Goal: Information Seeking & Learning: Learn about a topic

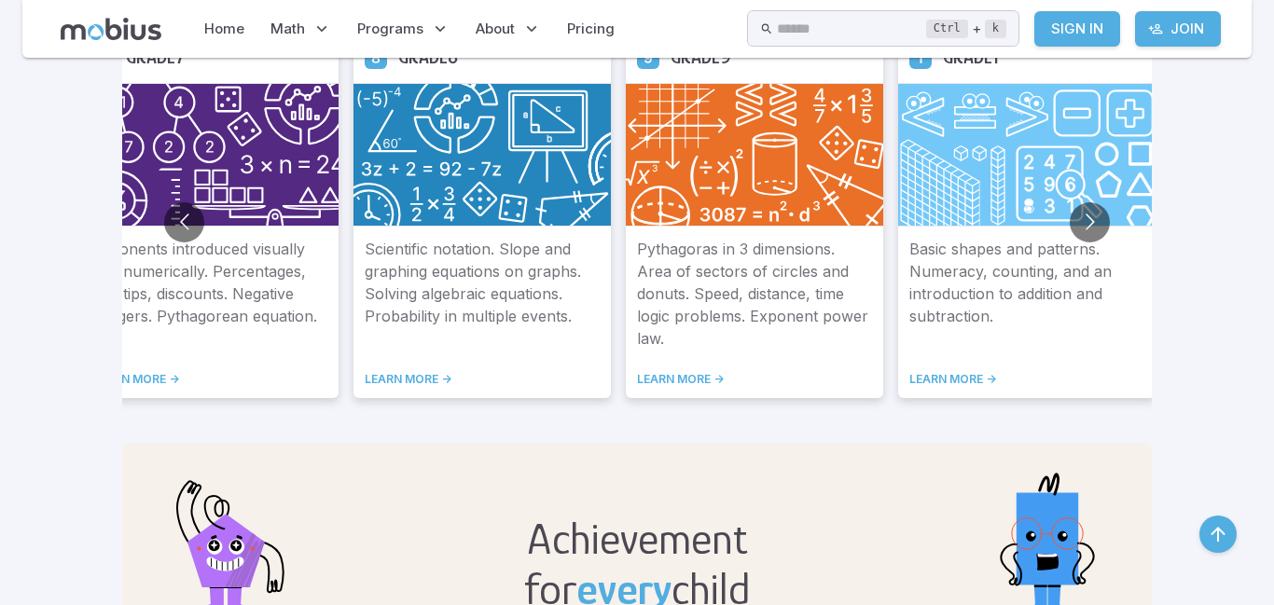
scroll to position [1112, 0]
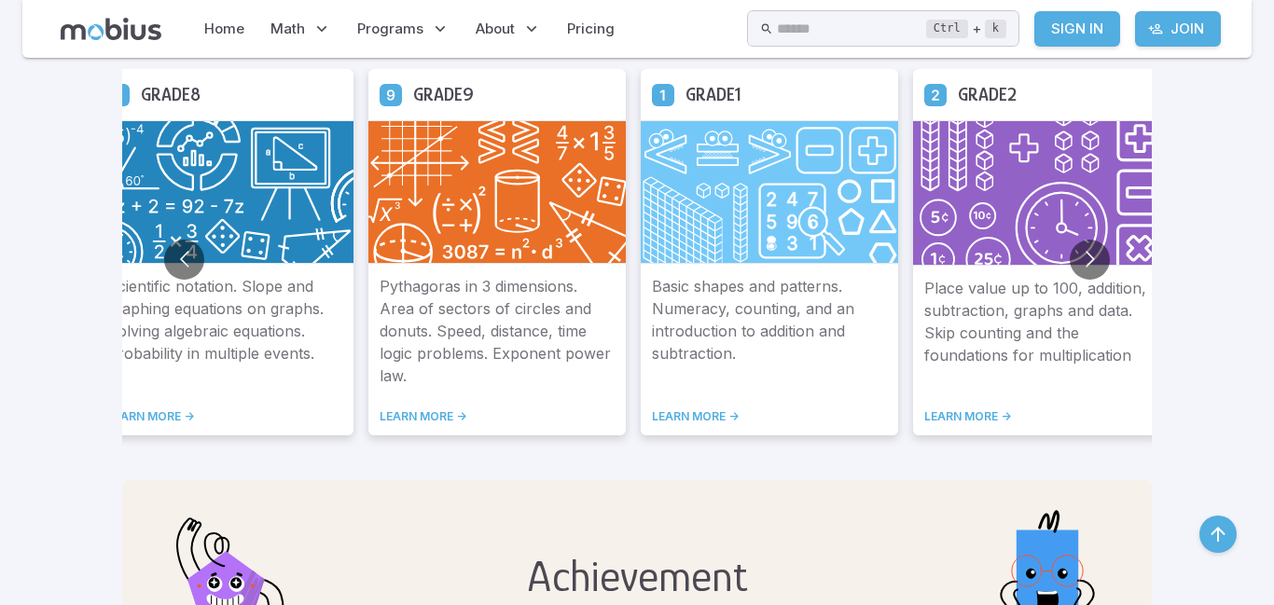
click at [181, 403] on div "Scientific notation. Slope and graphing equations on graphs. Solving algebraic …" at bounding box center [224, 350] width 257 height 172
click at [107, 413] on link "LEARN MORE ->" at bounding box center [224, 416] width 235 height 15
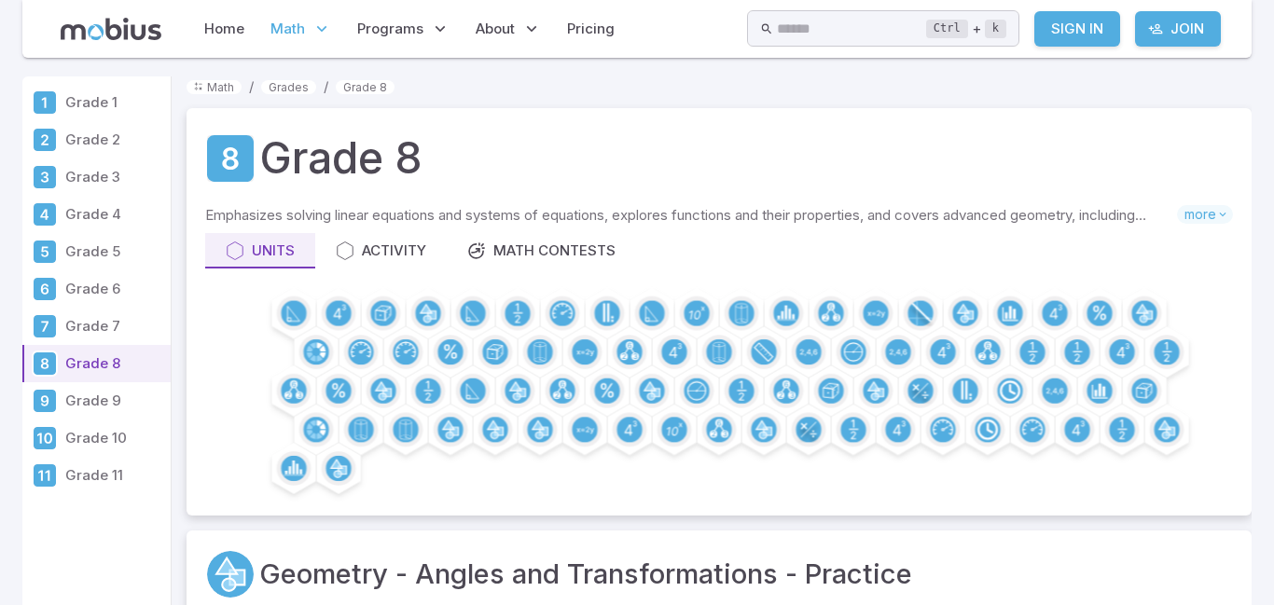
click at [113, 270] on link "Grade 6" at bounding box center [96, 288] width 148 height 37
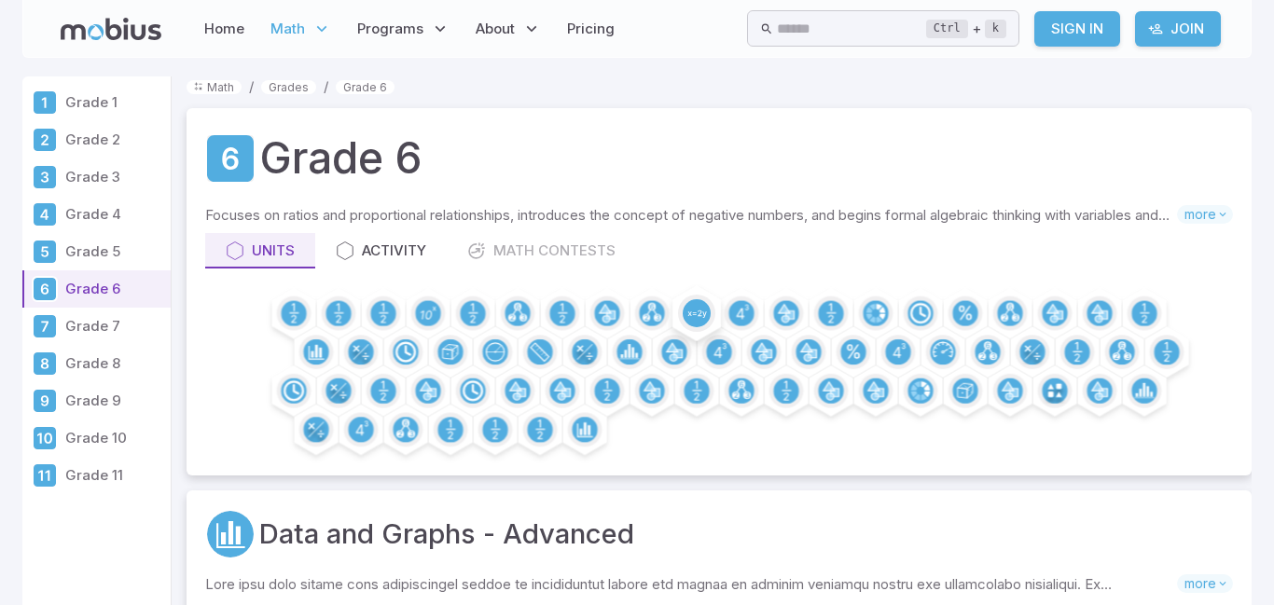
click at [700, 315] on circle at bounding box center [697, 313] width 28 height 28
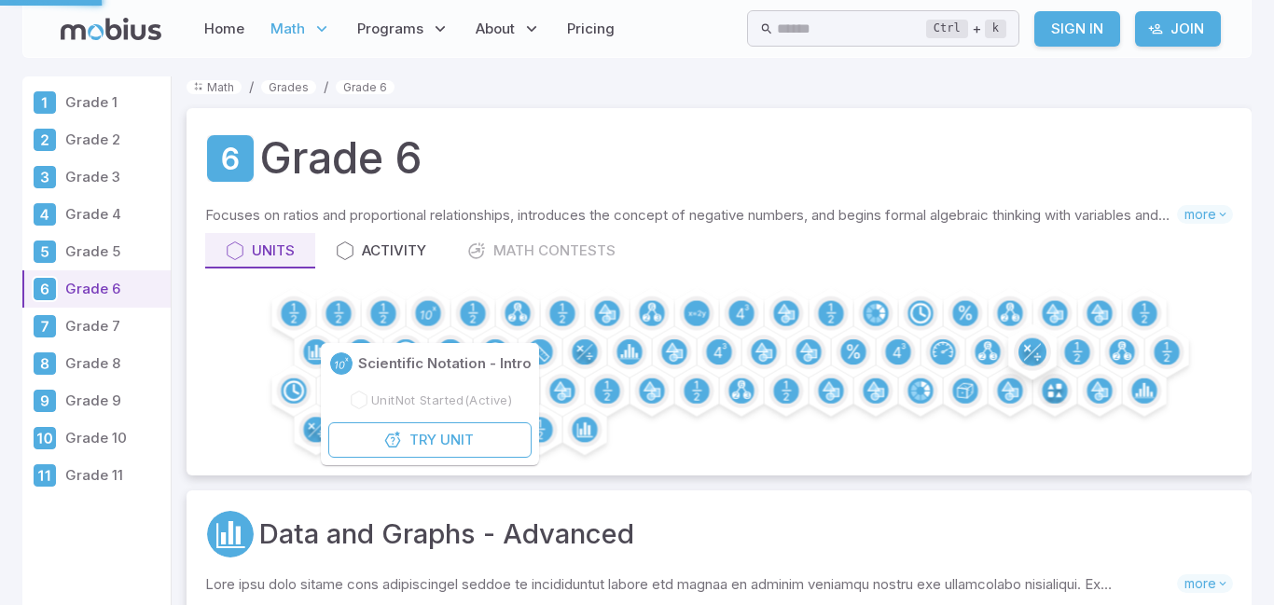
click at [1039, 445] on div at bounding box center [719, 374] width 1028 height 166
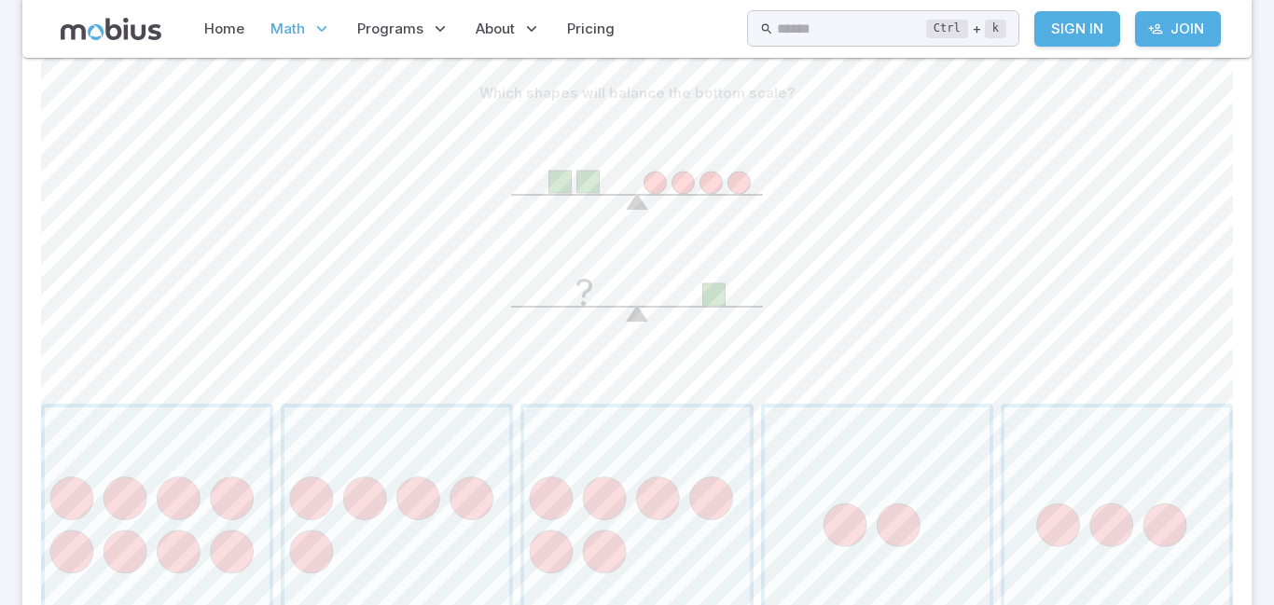
scroll to position [477, 0]
click at [890, 434] on span "button" at bounding box center [877, 515] width 225 height 225
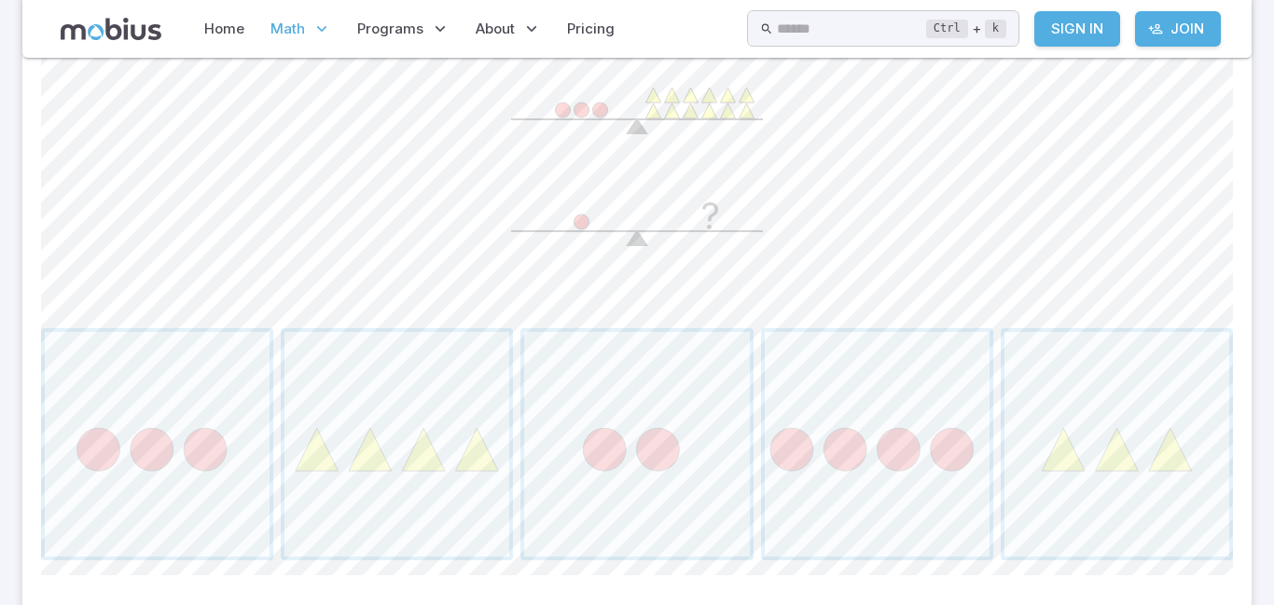
scroll to position [538, 0]
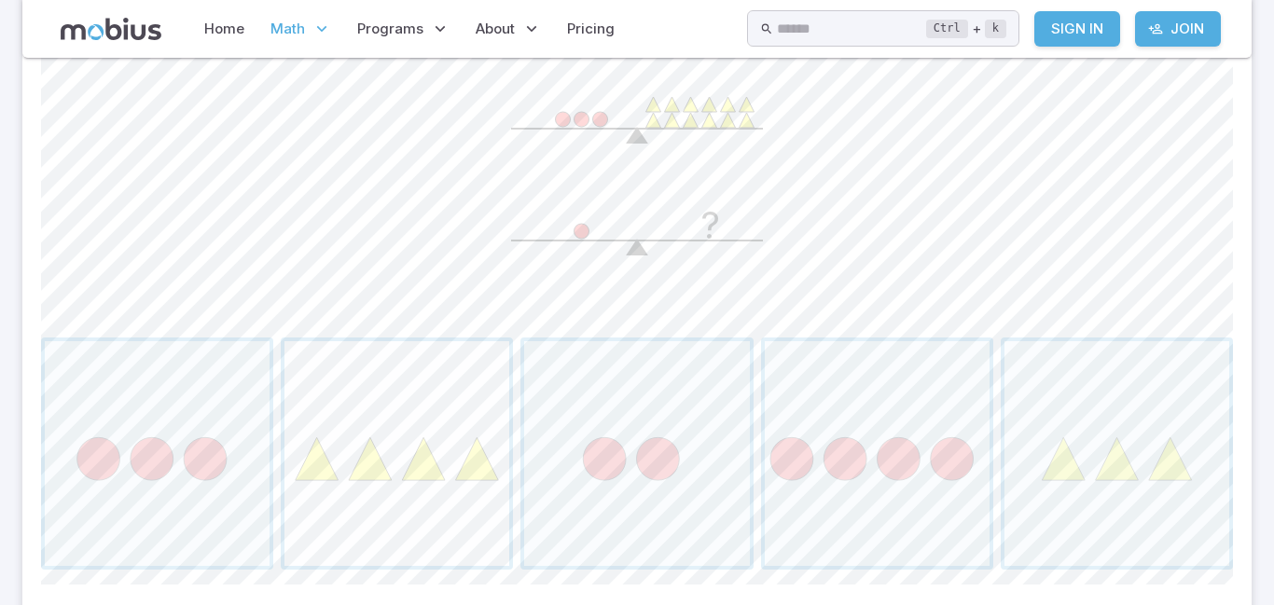
click at [399, 460] on span "button" at bounding box center [396, 453] width 225 height 225
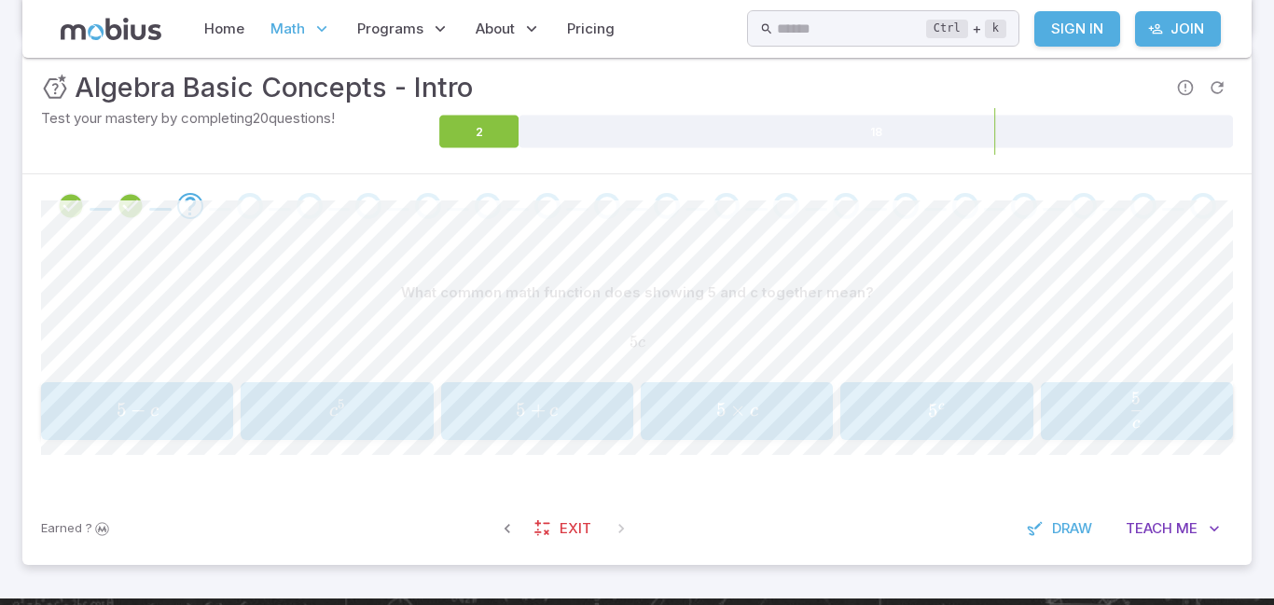
scroll to position [274, 0]
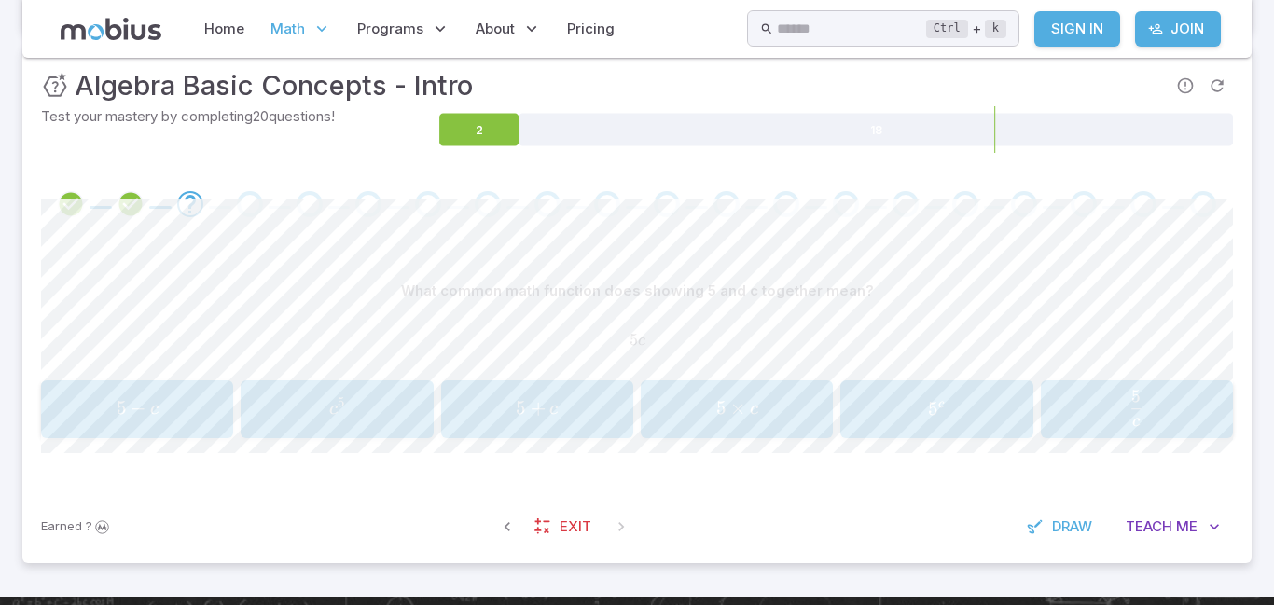
click at [1085, 411] on span "c 5 ​" at bounding box center [1136, 408] width 155 height 36
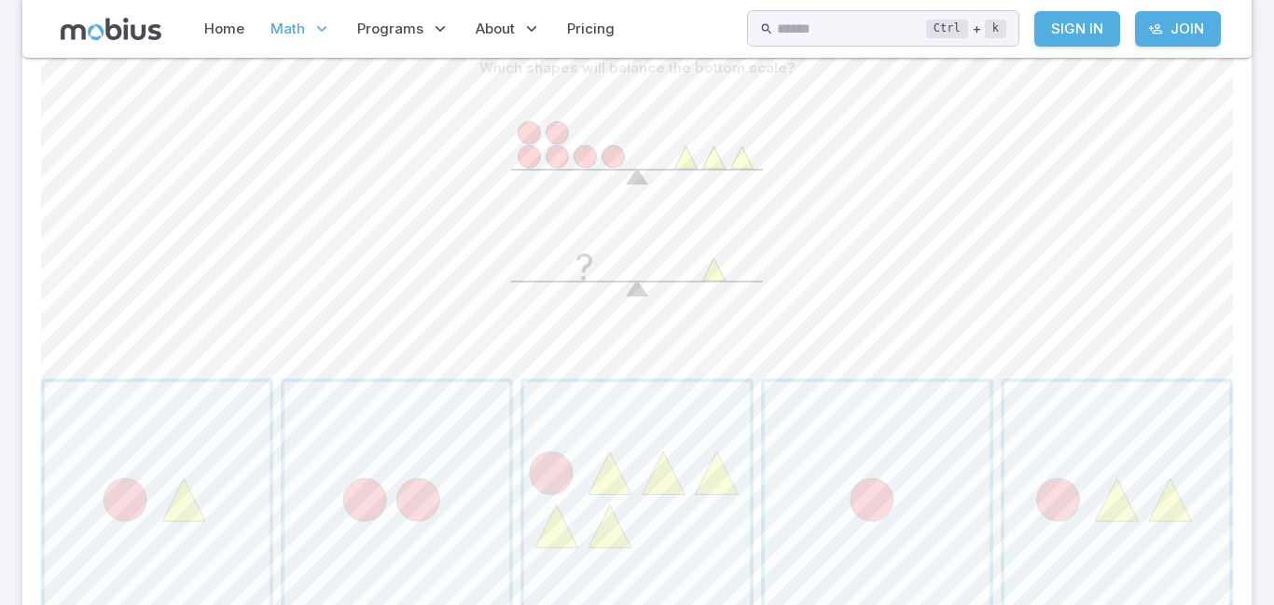
scroll to position [492, 0]
click at [852, 478] on span "button" at bounding box center [877, 499] width 225 height 225
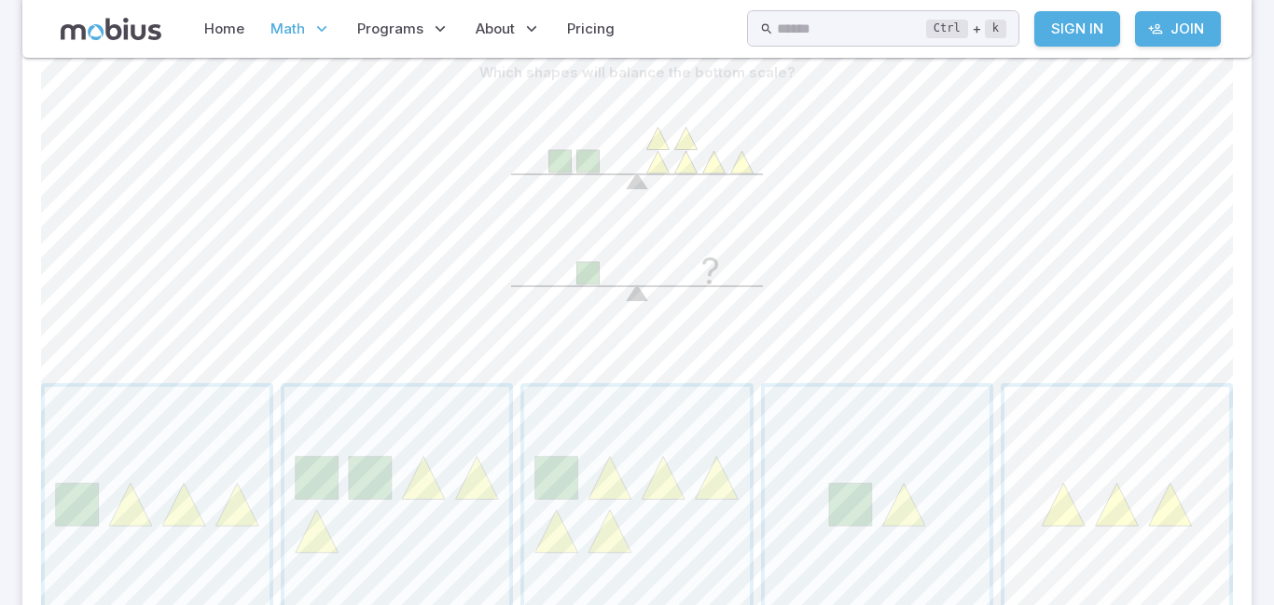
click at [1049, 513] on span "button" at bounding box center [1117, 499] width 225 height 225
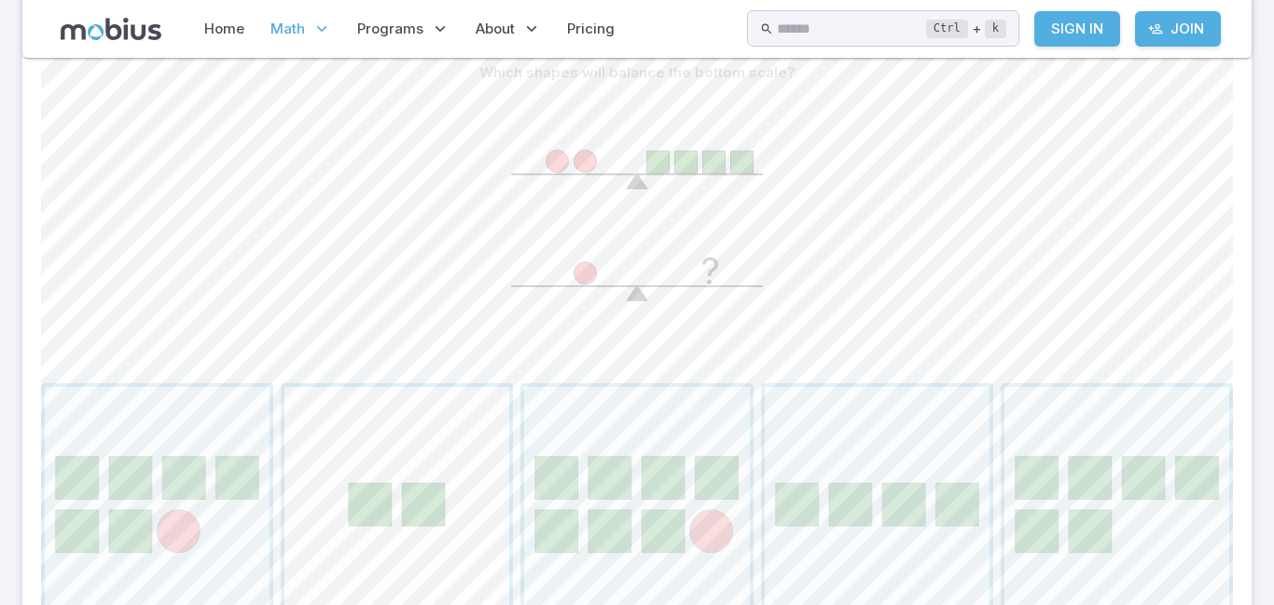
click at [371, 500] on span "button" at bounding box center [396, 499] width 225 height 225
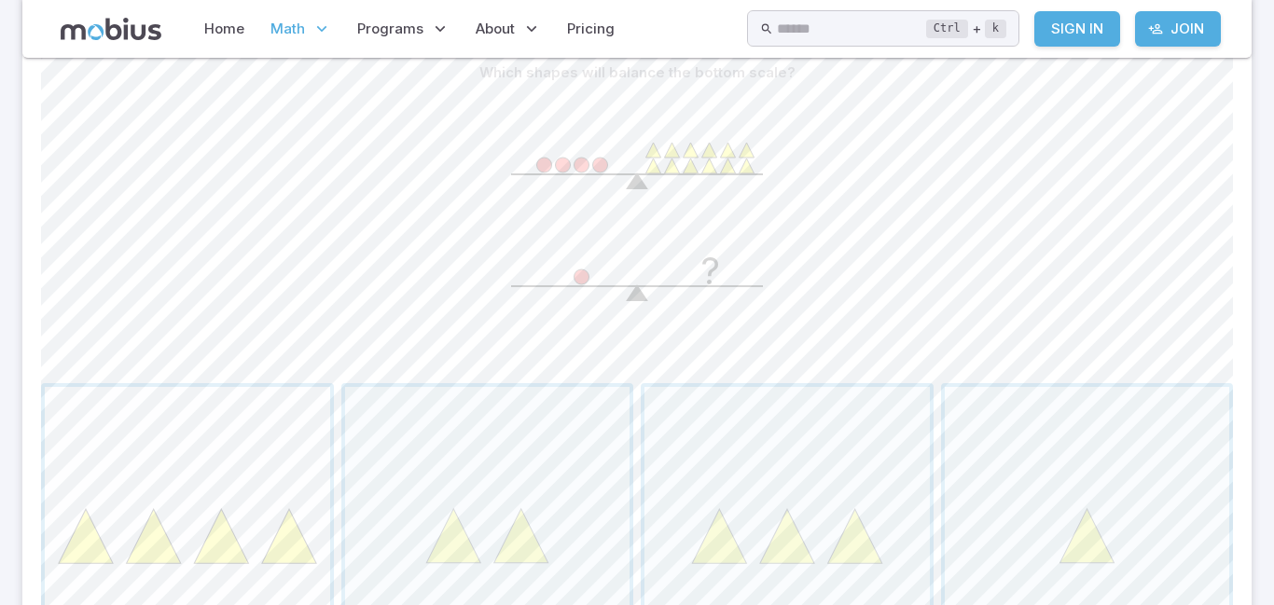
click at [211, 464] on span "button" at bounding box center [187, 529] width 285 height 285
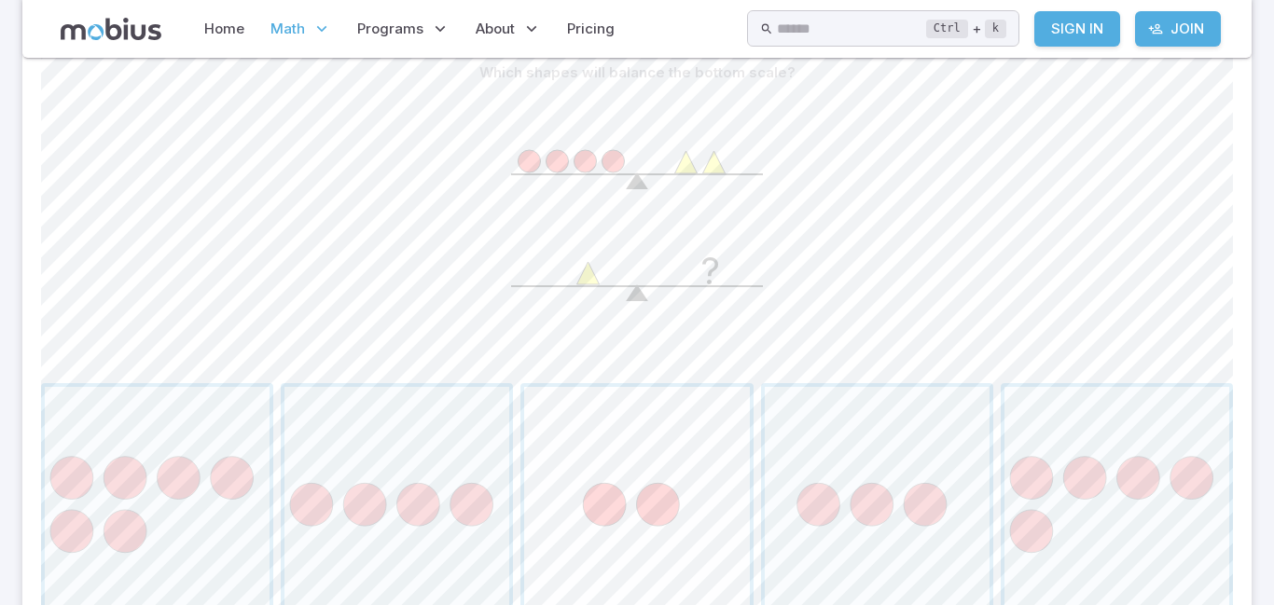
click at [669, 497] on span "button" at bounding box center [636, 499] width 225 height 225
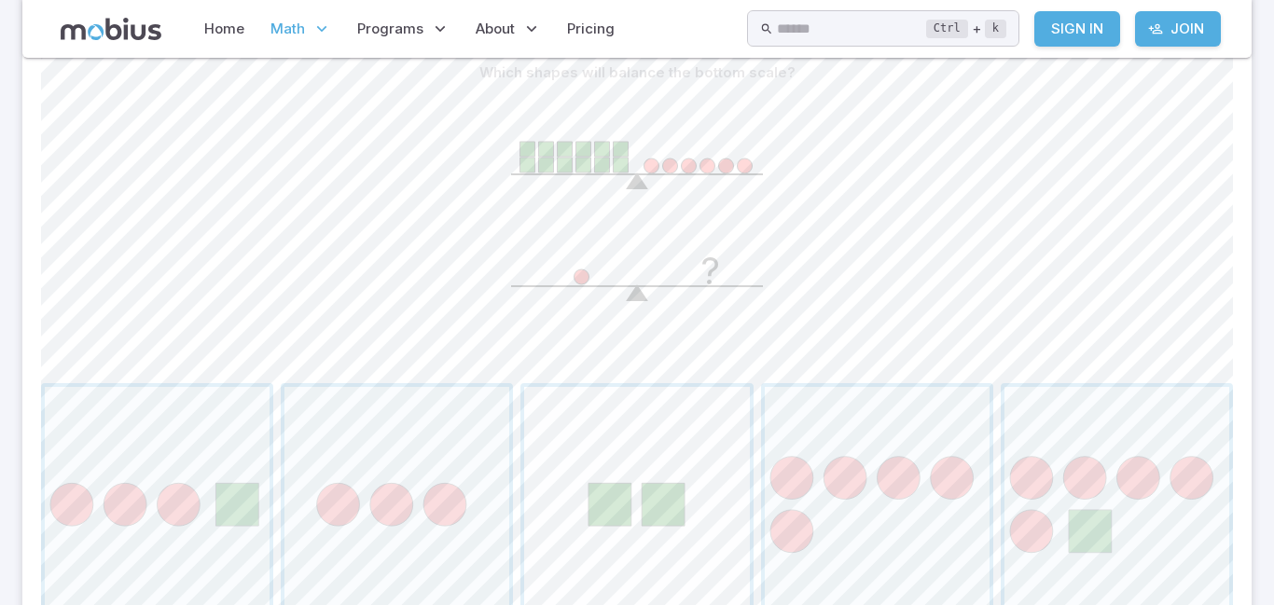
click at [610, 462] on span "button" at bounding box center [636, 499] width 225 height 225
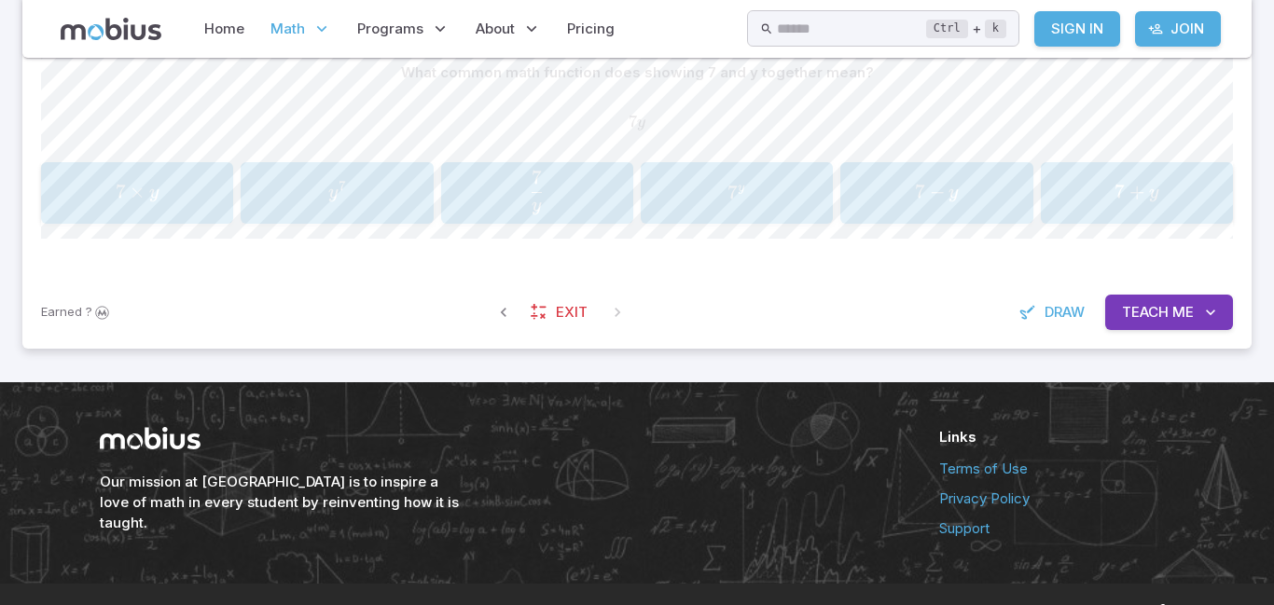
click at [170, 192] on span "7 × y" at bounding box center [137, 192] width 181 height 25
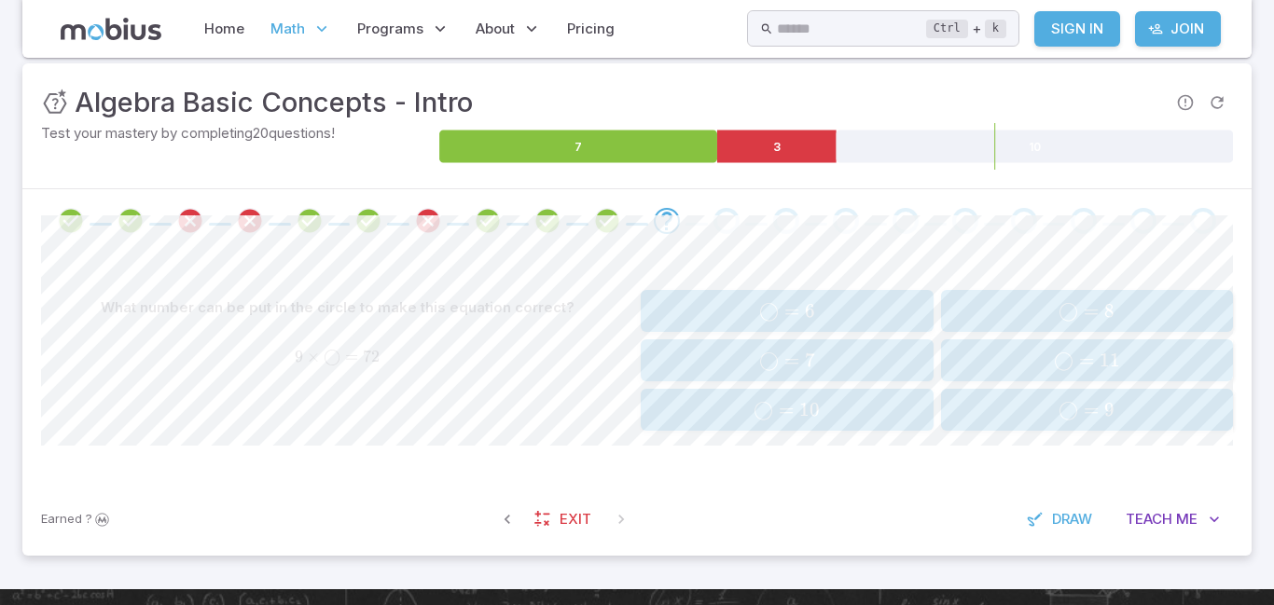
scroll to position [256, 0]
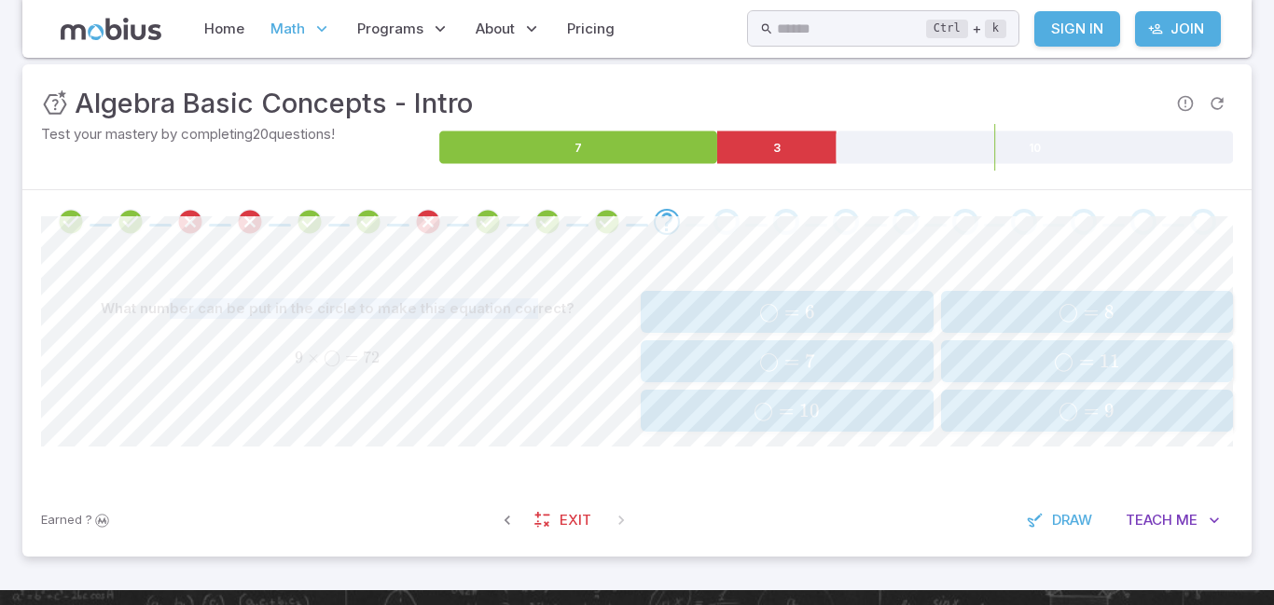
drag, startPoint x: 178, startPoint y: 306, endPoint x: 530, endPoint y: 312, distance: 351.7
click at [530, 312] on p "What number can be put in the circle to make this equation correct?" at bounding box center [338, 308] width 474 height 21
click at [555, 319] on div "What number can be put in the circle to make this equation correct?" at bounding box center [337, 308] width 592 height 35
click at [872, 372] on span "◯ = 7" at bounding box center [786, 361] width 281 height 23
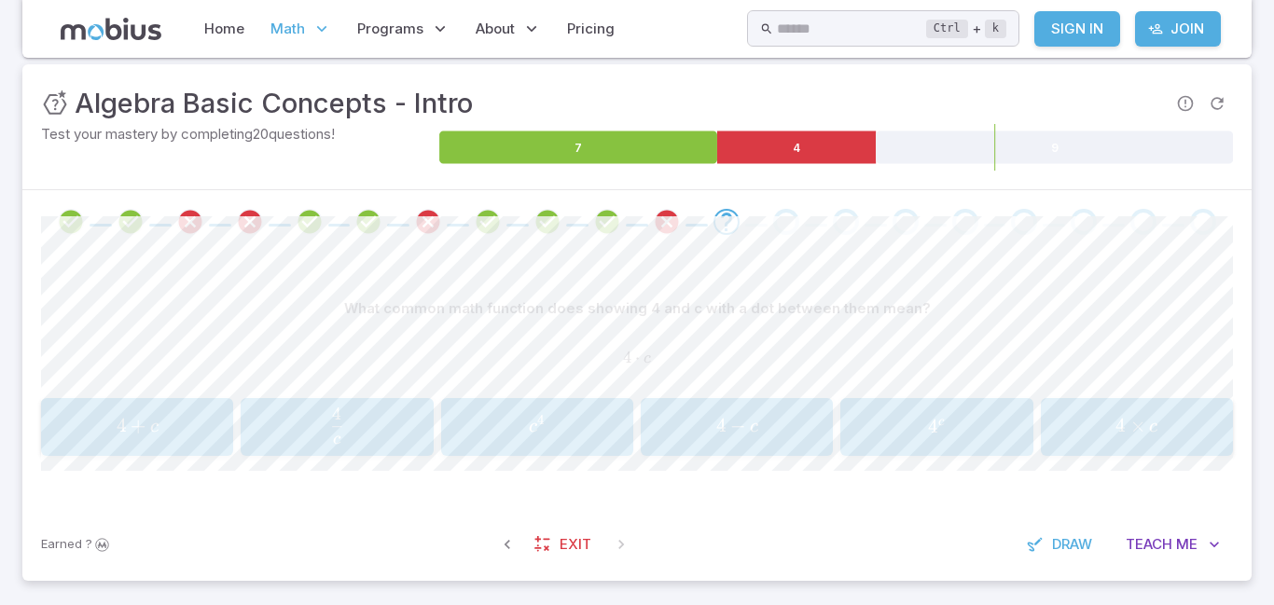
click at [1041, 443] on button "4 × c 4 \times c 4 × c" at bounding box center [1137, 427] width 192 height 58
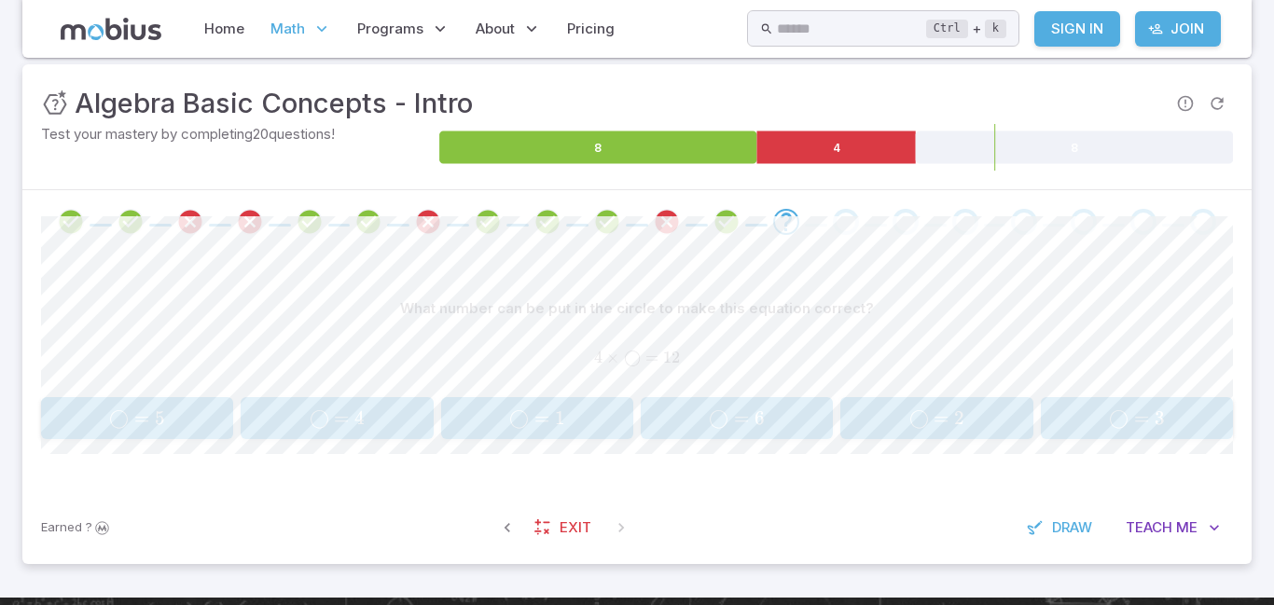
click at [338, 422] on span "=" at bounding box center [341, 418] width 15 height 23
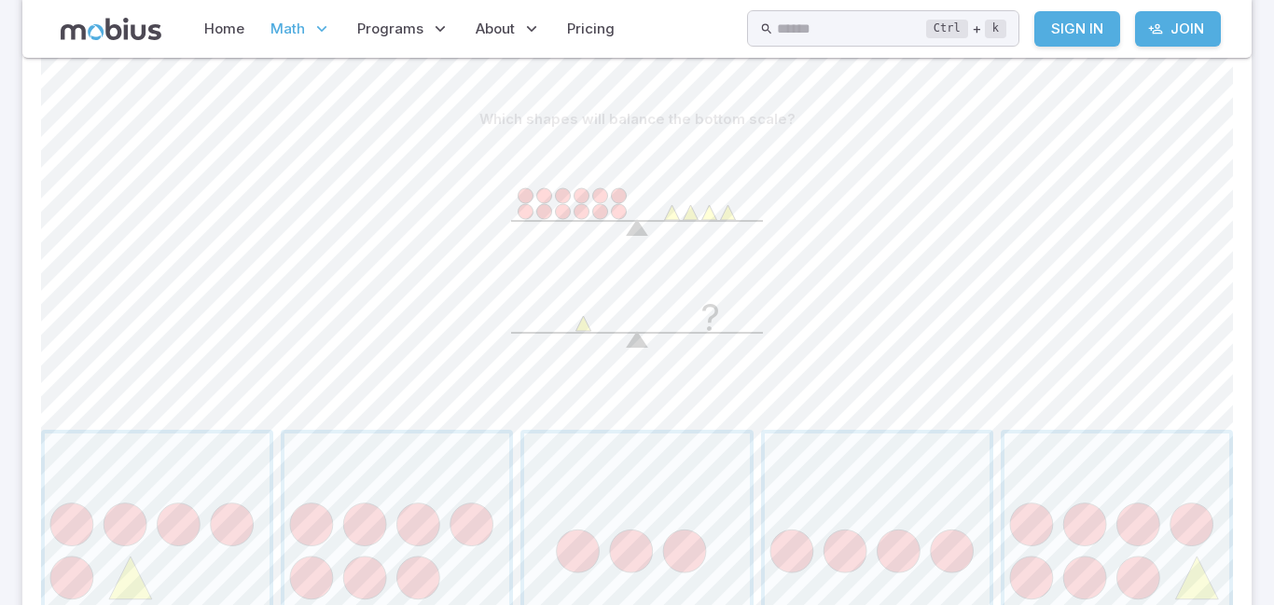
scroll to position [518, 0]
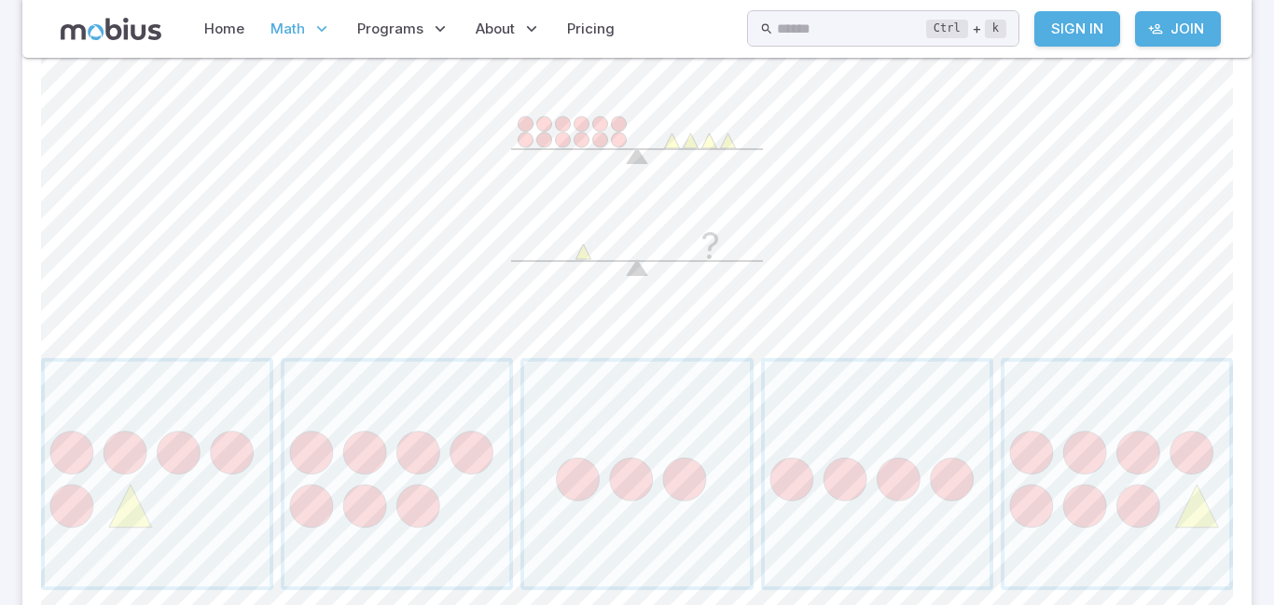
drag, startPoint x: 522, startPoint y: 117, endPoint x: 581, endPoint y: 118, distance: 58.8
click at [581, 118] on icon "?" at bounding box center [637, 205] width 280 height 280
click at [520, 128] on circle at bounding box center [526, 124] width 15 height 15
click at [543, 128] on circle at bounding box center [544, 124] width 15 height 15
click at [564, 131] on circle at bounding box center [563, 124] width 15 height 15
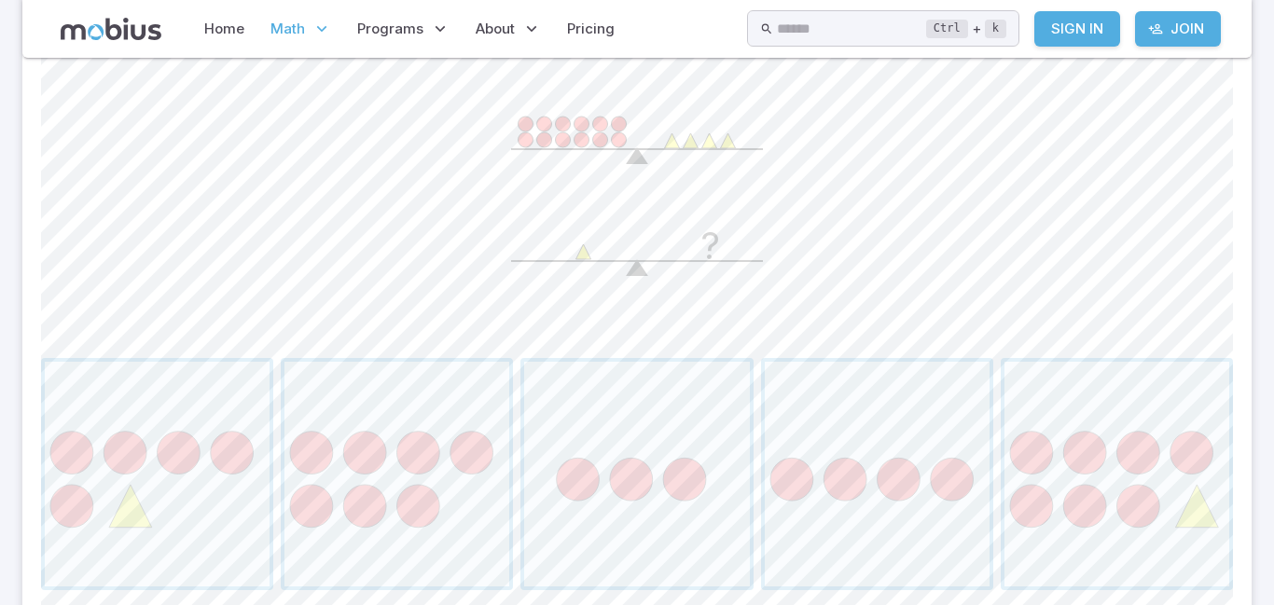
click at [580, 132] on circle at bounding box center [582, 124] width 15 height 15
click at [598, 129] on circle at bounding box center [600, 124] width 15 height 15
click at [617, 133] on circle at bounding box center [619, 139] width 15 height 15
click at [926, 491] on span "button" at bounding box center [877, 474] width 225 height 225
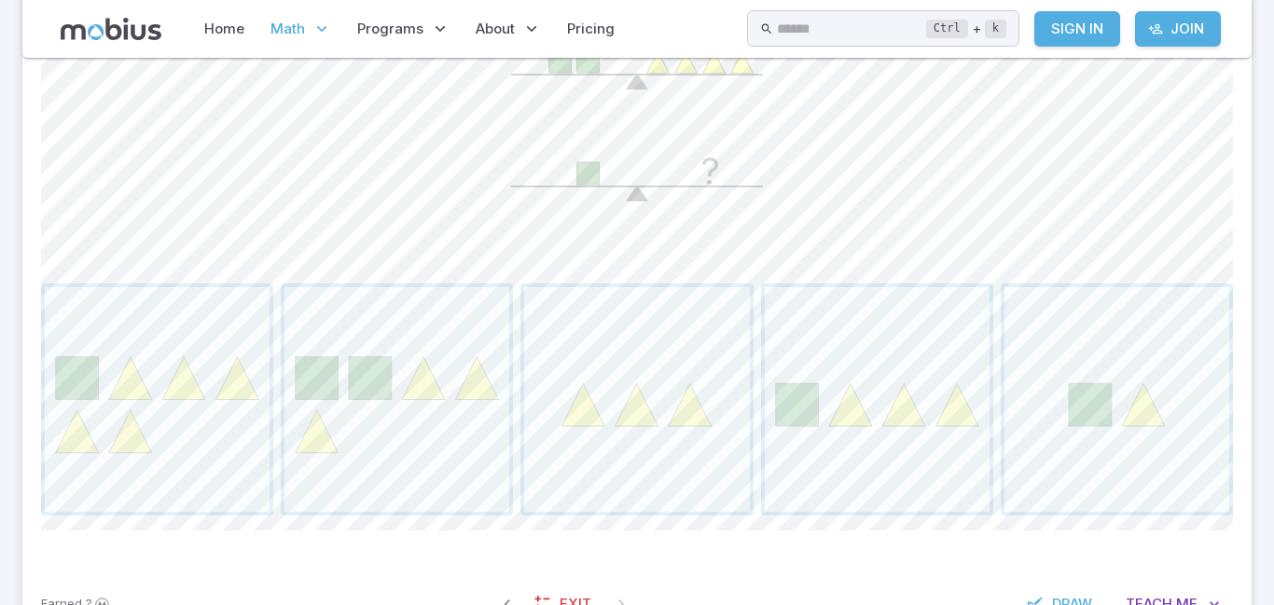
scroll to position [555, 0]
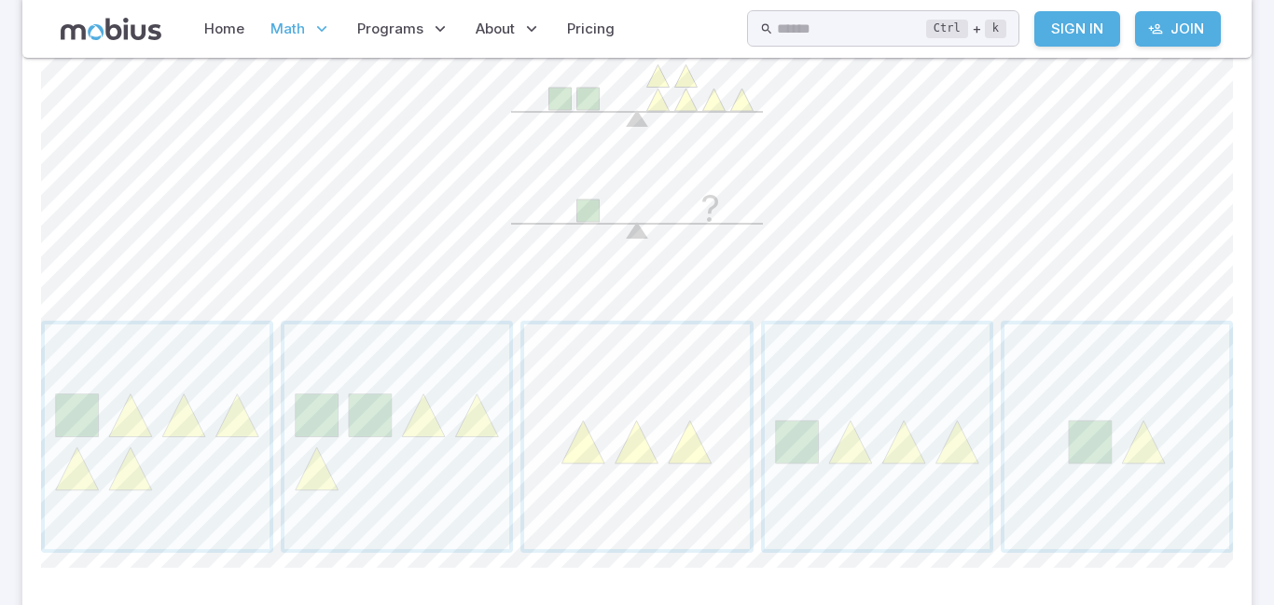
click at [658, 441] on span "button" at bounding box center [636, 437] width 225 height 225
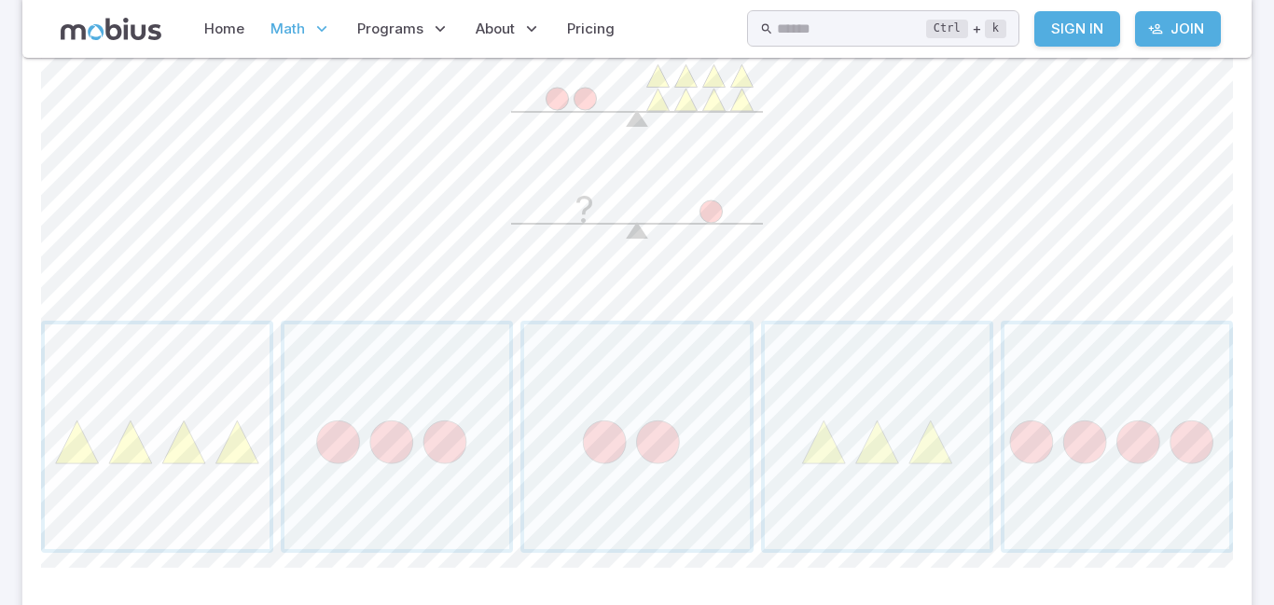
click at [122, 435] on span "button" at bounding box center [157, 437] width 225 height 225
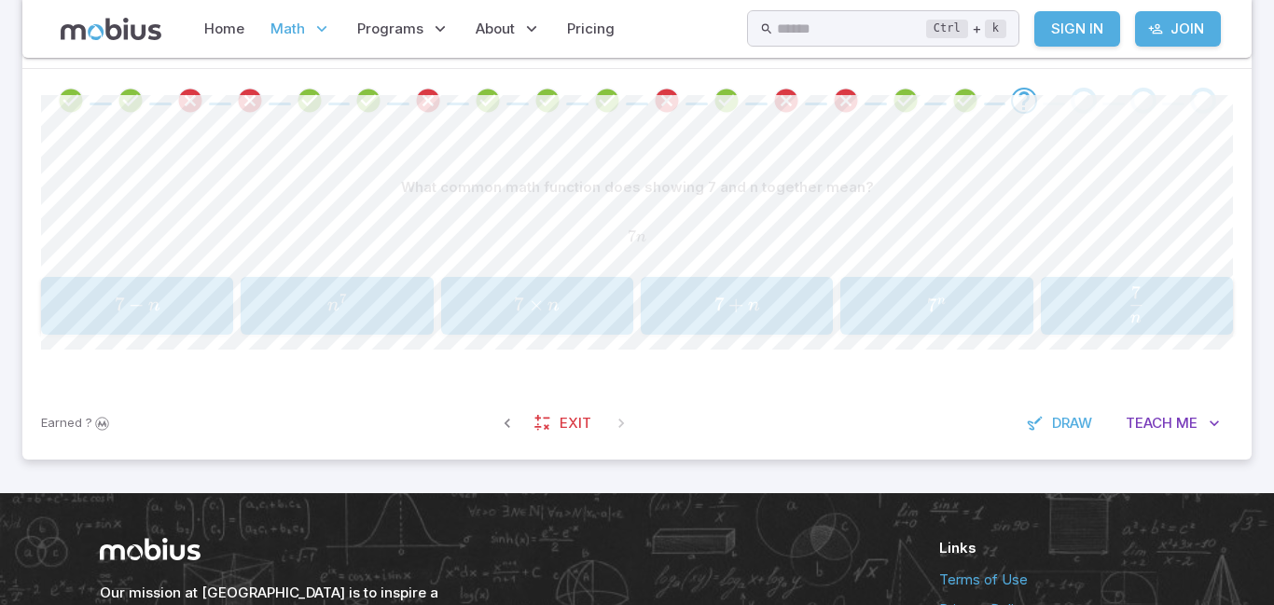
scroll to position [376, 0]
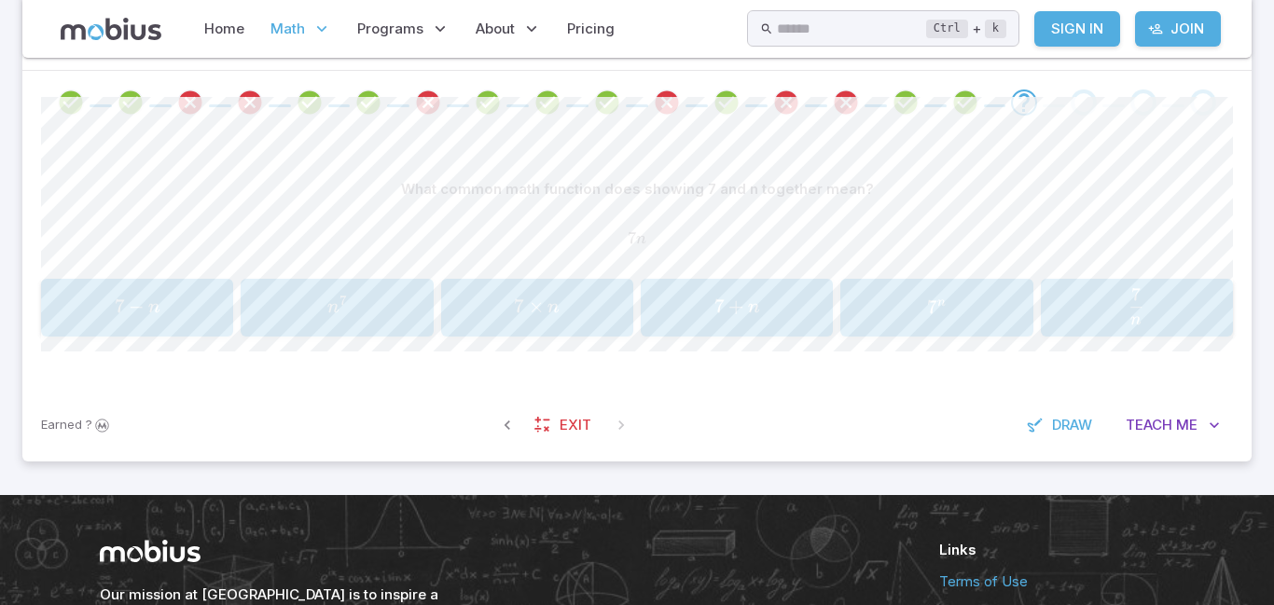
click at [1189, 419] on span "Me" at bounding box center [1186, 425] width 21 height 21
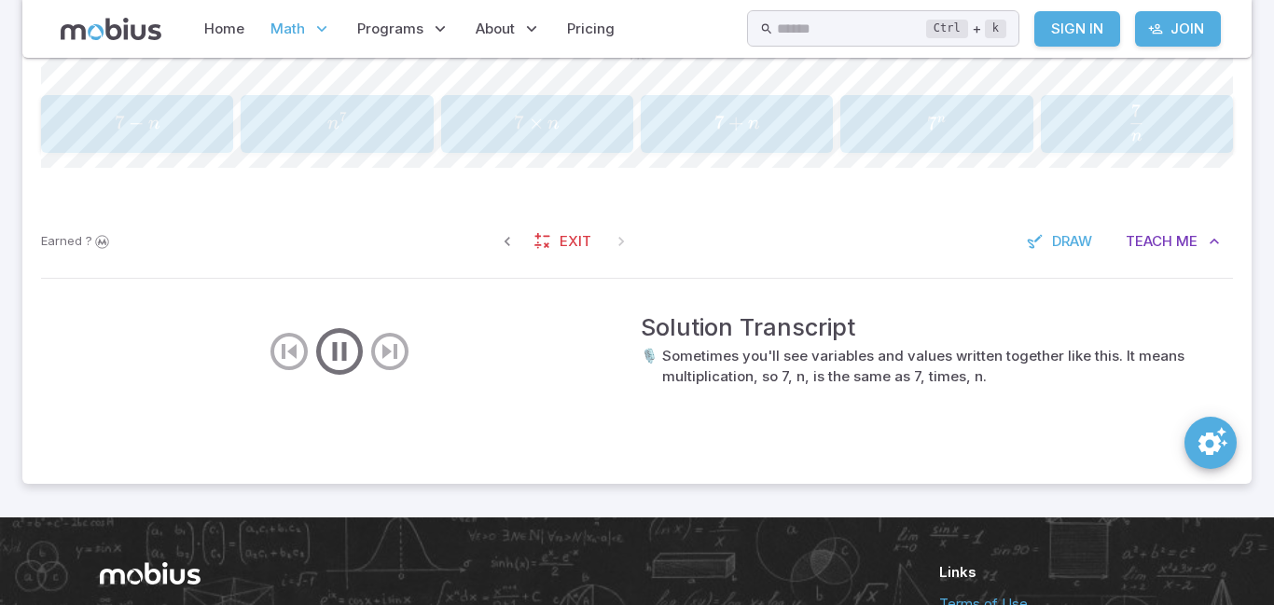
scroll to position [562, 0]
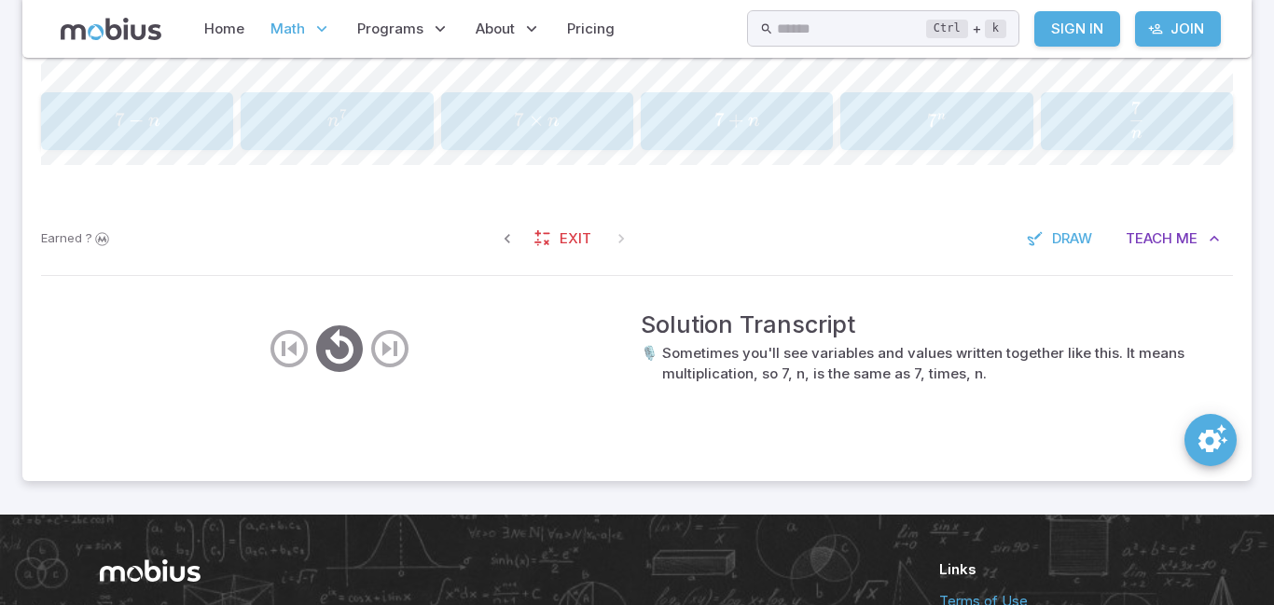
click at [1189, 419] on div at bounding box center [636, 429] width 1199 height 75
click at [604, 137] on div "7 × n 7 \times n 7 × n" at bounding box center [537, 121] width 181 height 43
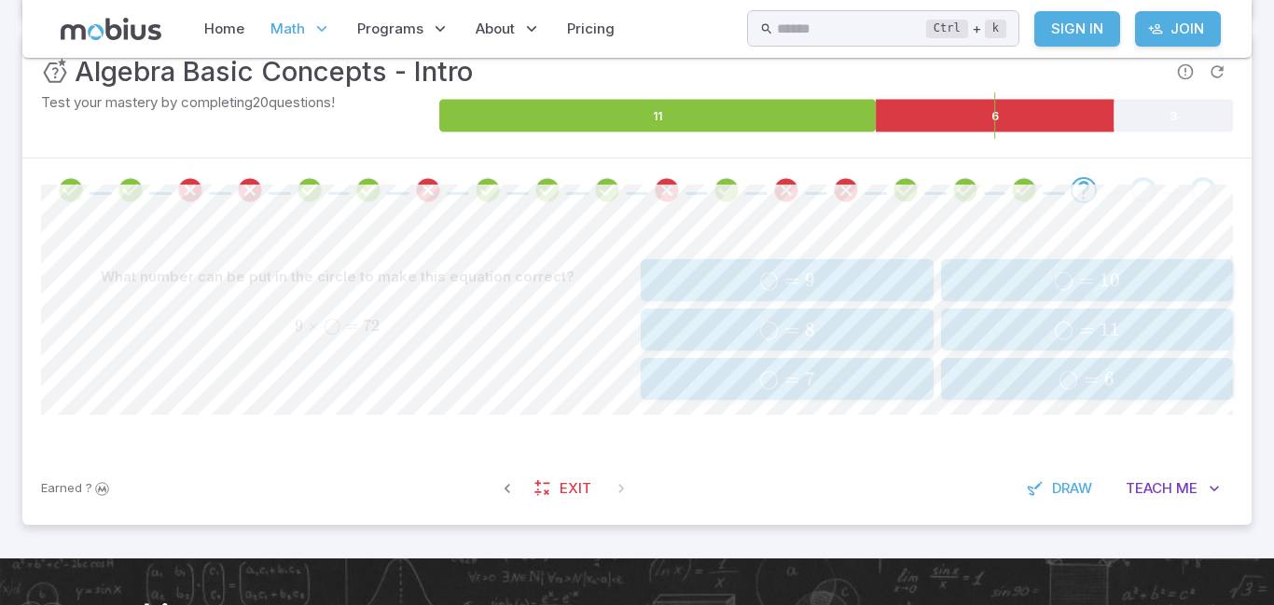
scroll to position [282, 0]
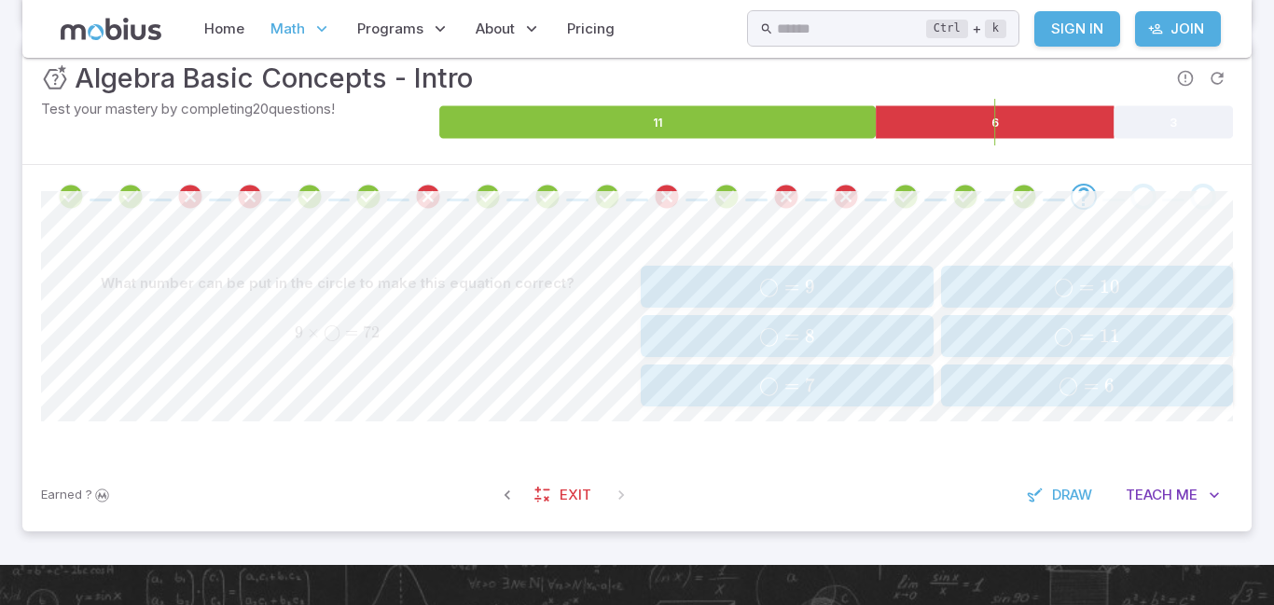
click at [894, 344] on span "◯ = 8" at bounding box center [786, 336] width 281 height 23
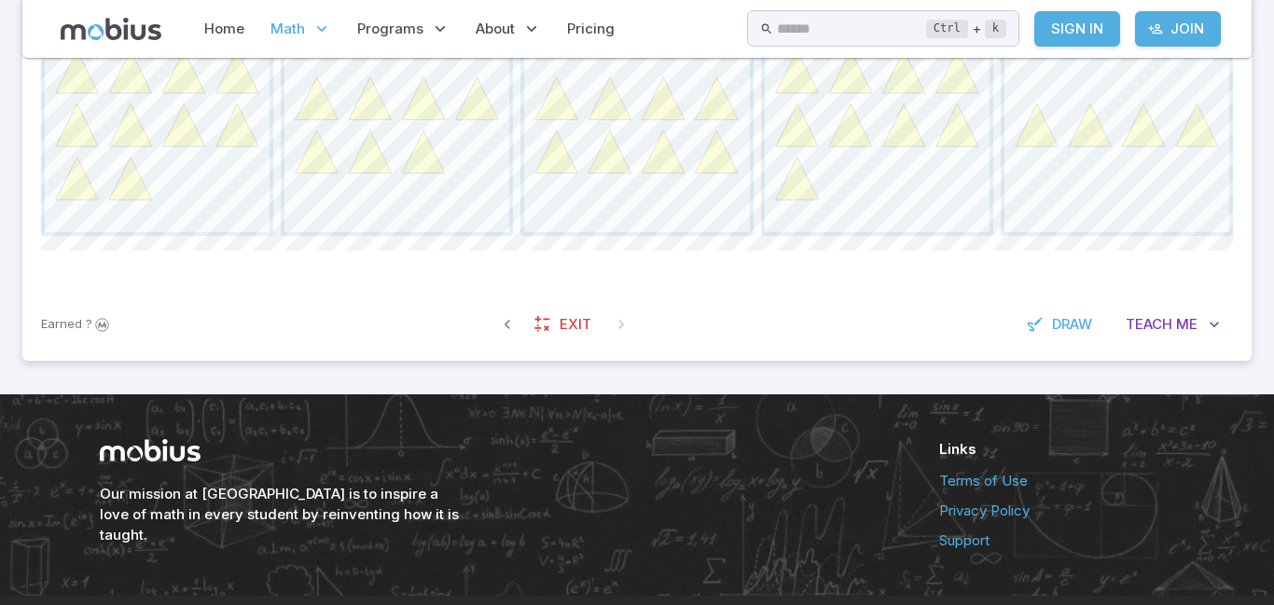
scroll to position [869, 0]
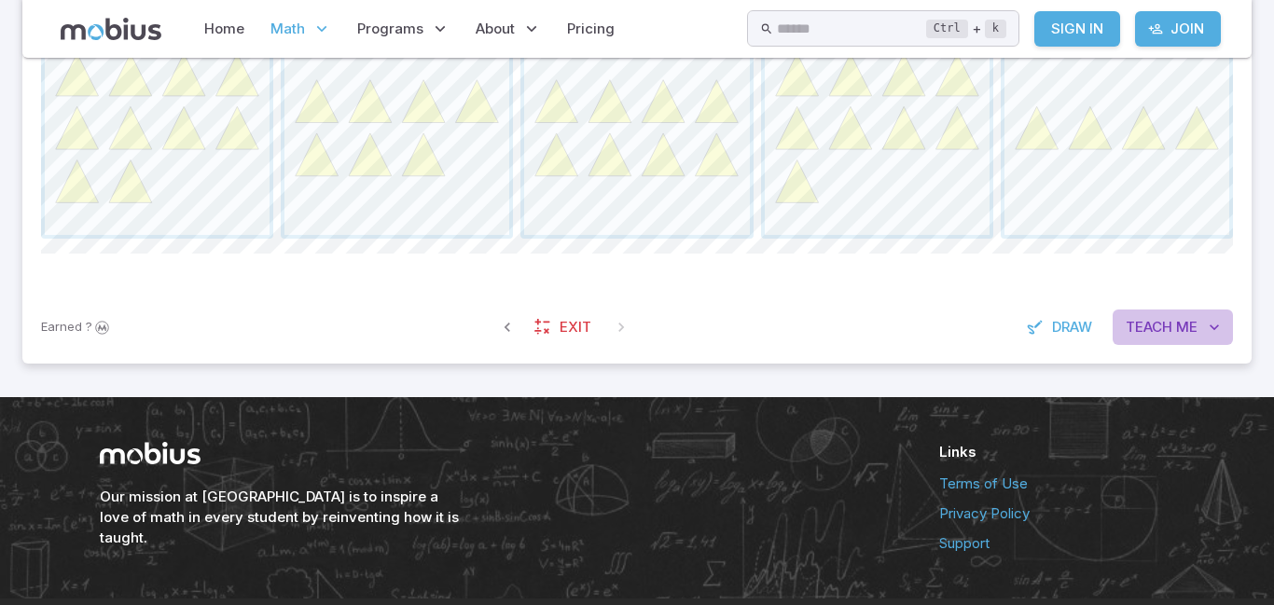
click at [1179, 327] on span "Me" at bounding box center [1186, 327] width 21 height 21
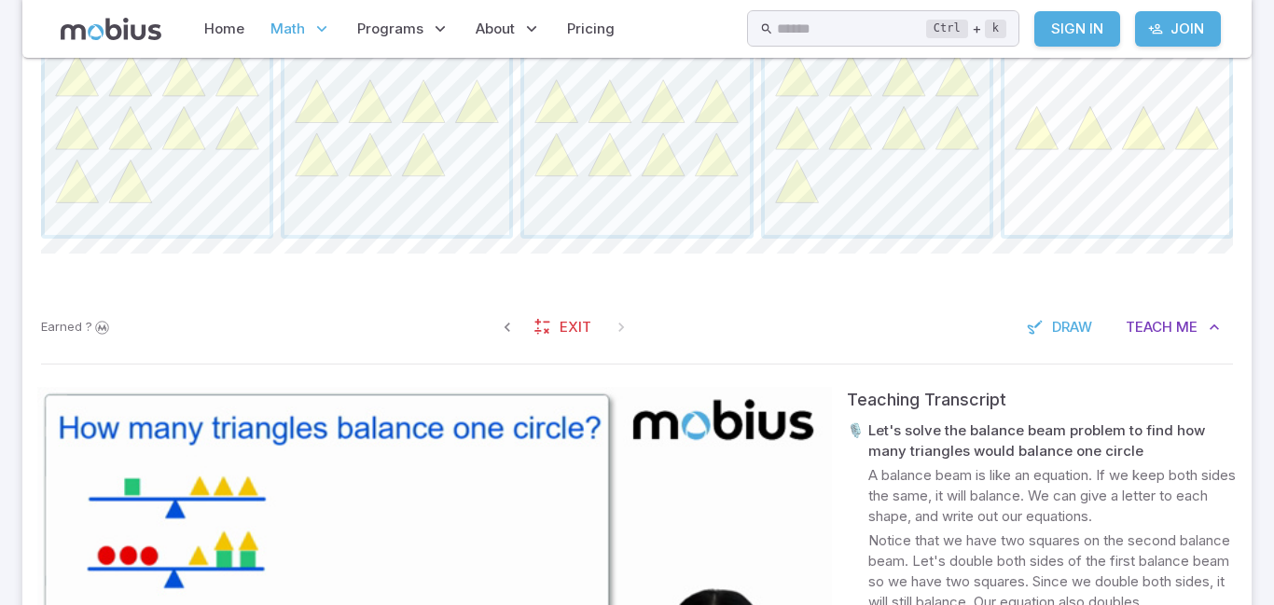
click at [1116, 204] on span "button" at bounding box center [1117, 122] width 225 height 225
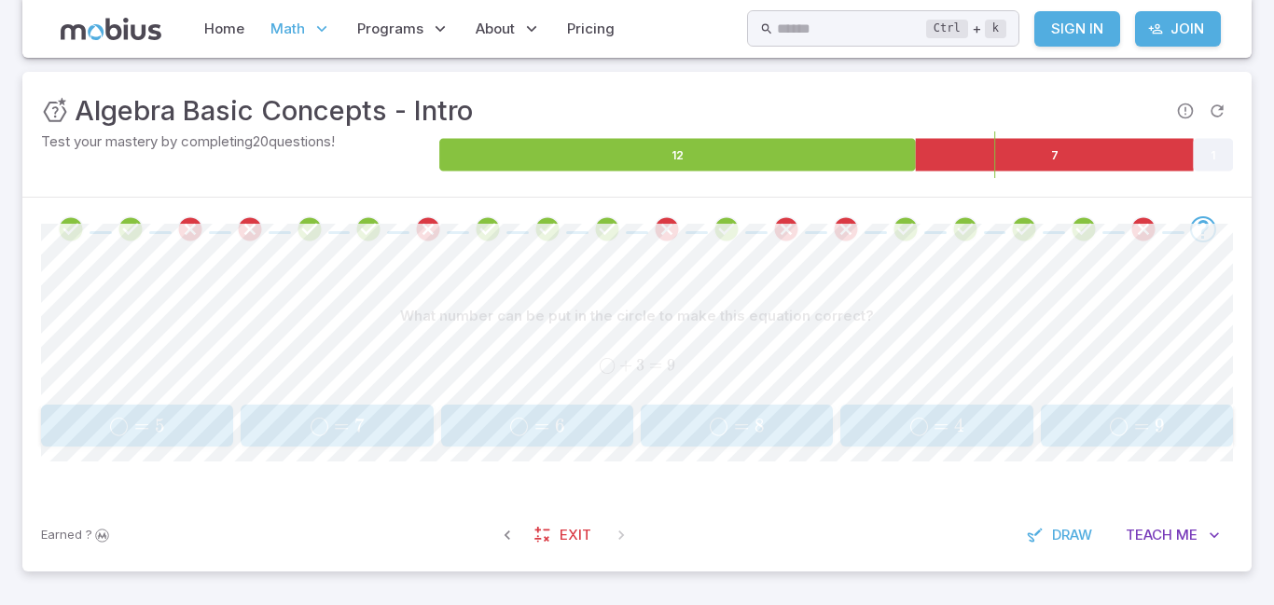
scroll to position [250, 0]
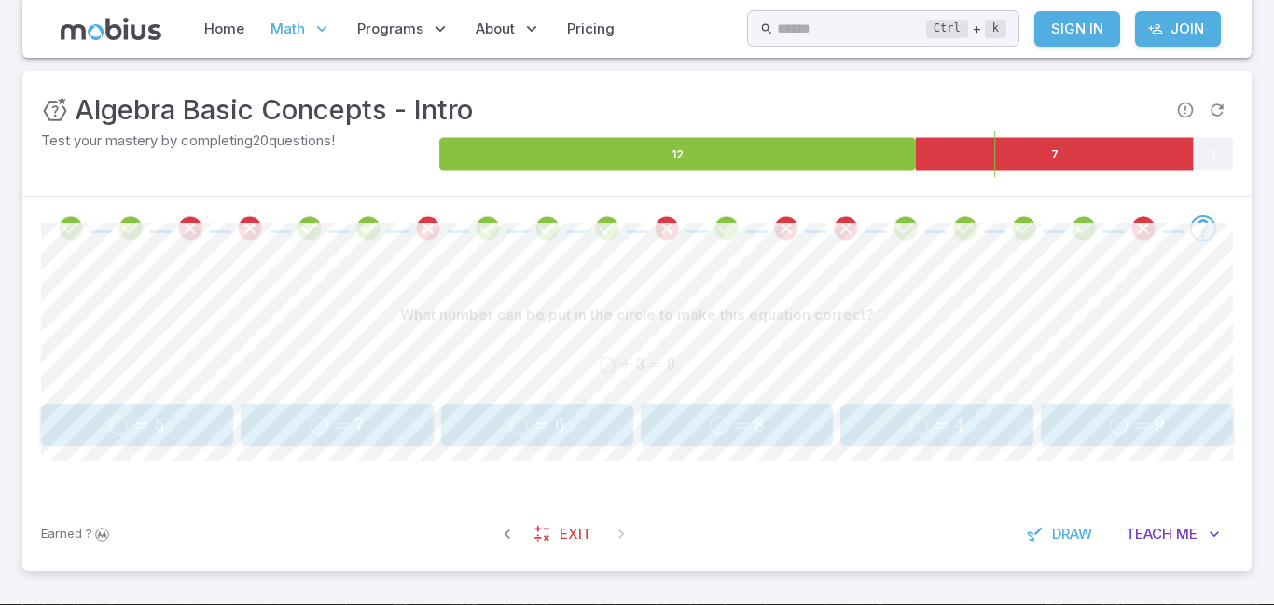
click at [584, 400] on div "What number can be put in the circle to make this equation correct? ◯ + 3 = 9 \…" at bounding box center [637, 372] width 1192 height 148
click at [523, 419] on span "◯" at bounding box center [519, 424] width 20 height 23
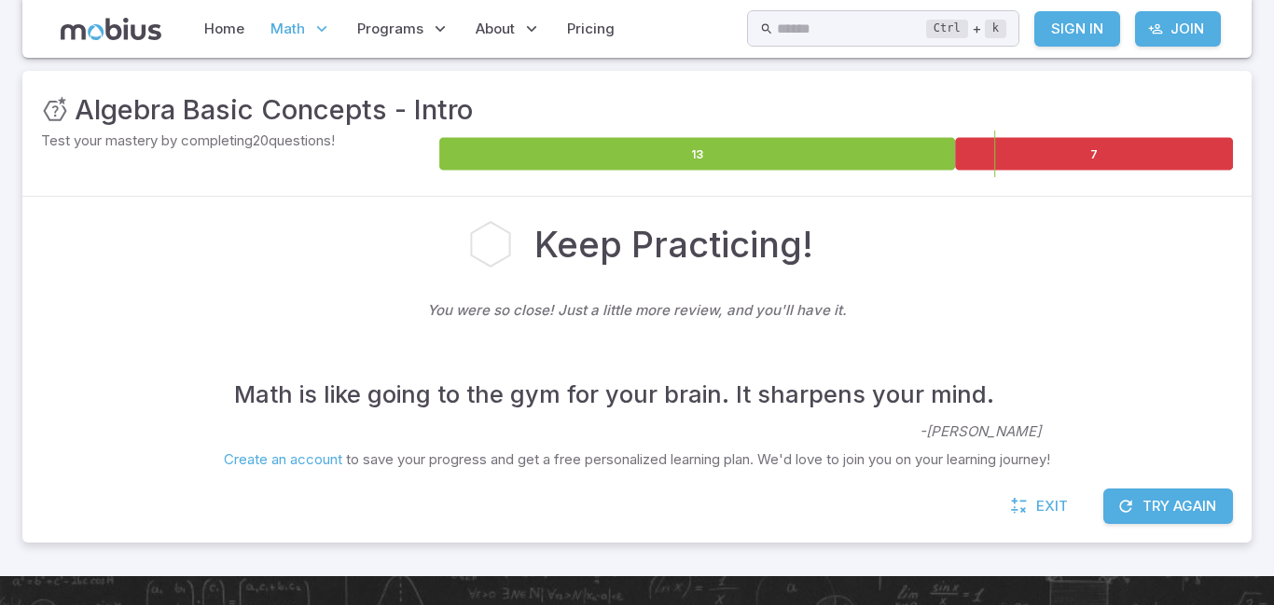
drag, startPoint x: 466, startPoint y: 220, endPoint x: 453, endPoint y: 207, distance: 18.5
click at [453, 207] on div "Keep Practicing! You were so close! Just a little more review, and you'll have …" at bounding box center [636, 343] width 1229 height 292
click at [492, 244] on icon at bounding box center [490, 245] width 38 height 44
drag, startPoint x: 1261, startPoint y: 172, endPoint x: 1271, endPoint y: 180, distance: 13.3
click at [1271, 180] on html "Home Math Grade 1 Grade 2 Grade 3 Grade 4 Grade 5 Grade 6 Grade 7 Grade 8 Grade…" at bounding box center [637, 293] width 1274 height 1086
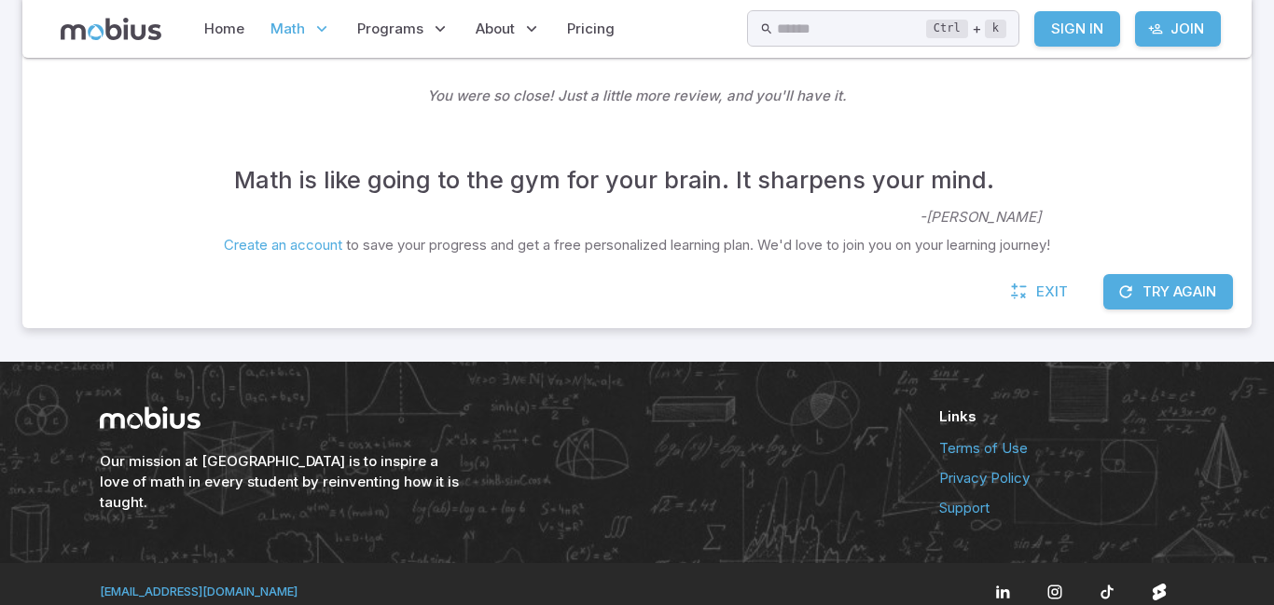
scroll to position [462, 0]
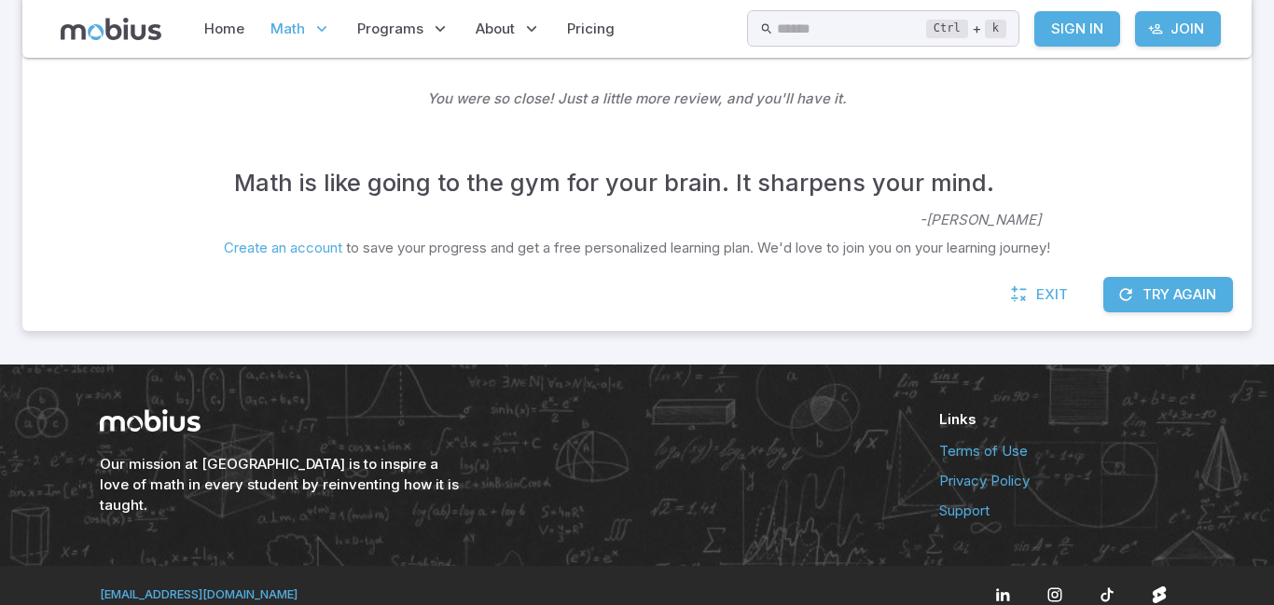
click at [1068, 292] on link "Exit" at bounding box center [1041, 294] width 80 height 35
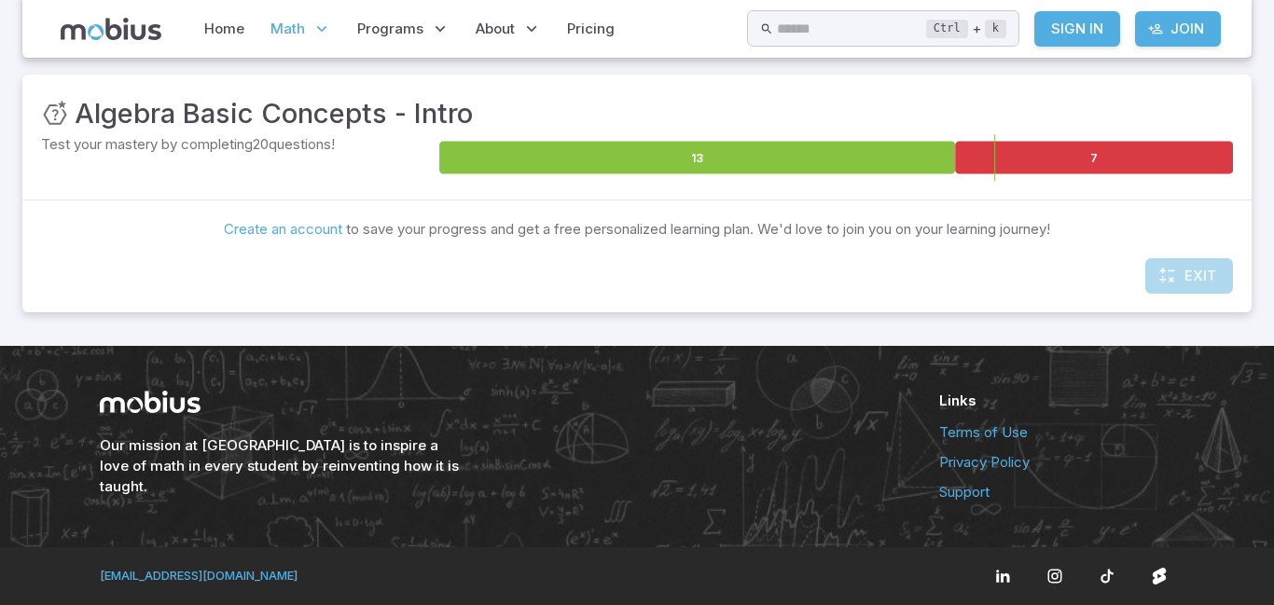
scroll to position [246, 0]
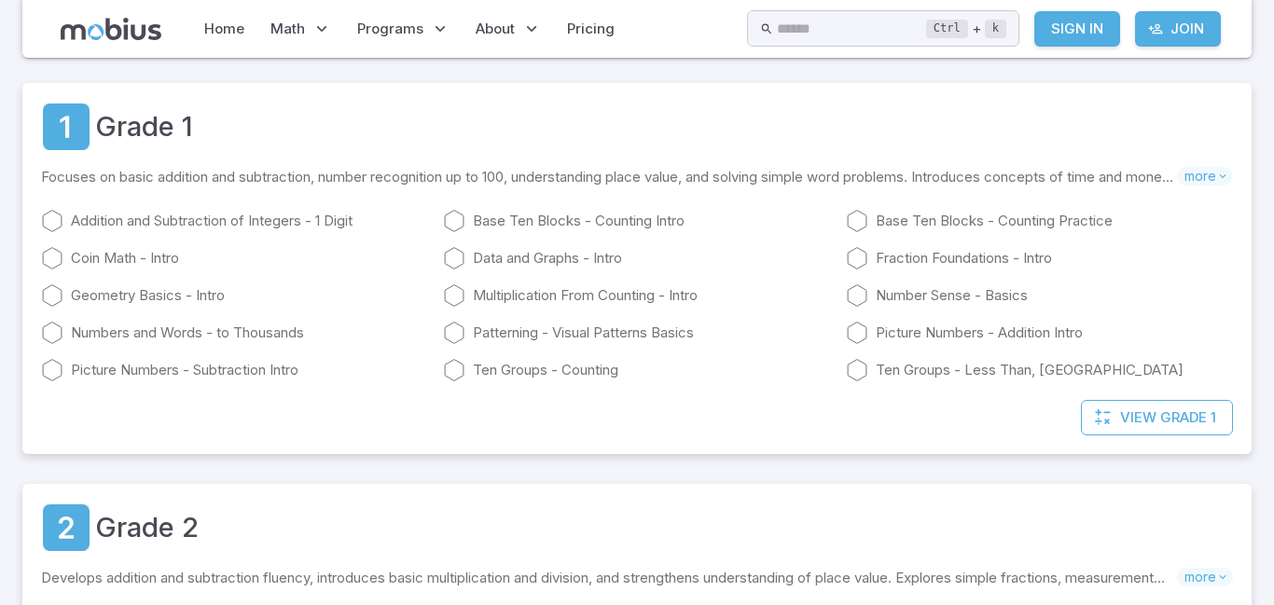
scroll to position [298, 0]
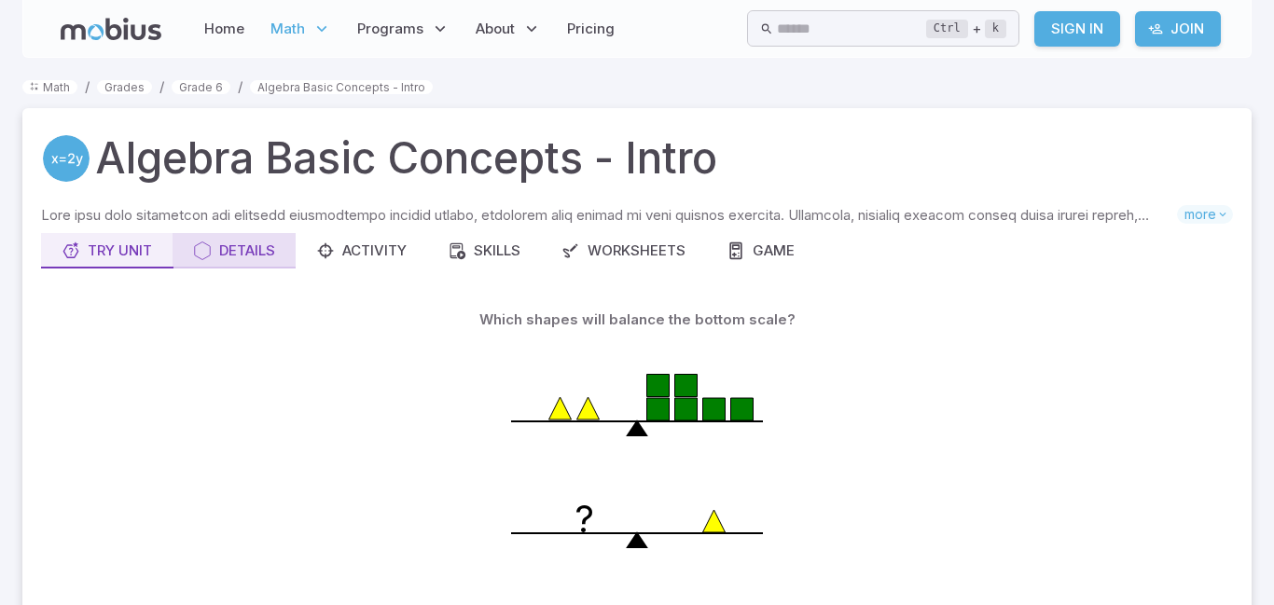
click at [262, 245] on div "Details" at bounding box center [234, 251] width 82 height 21
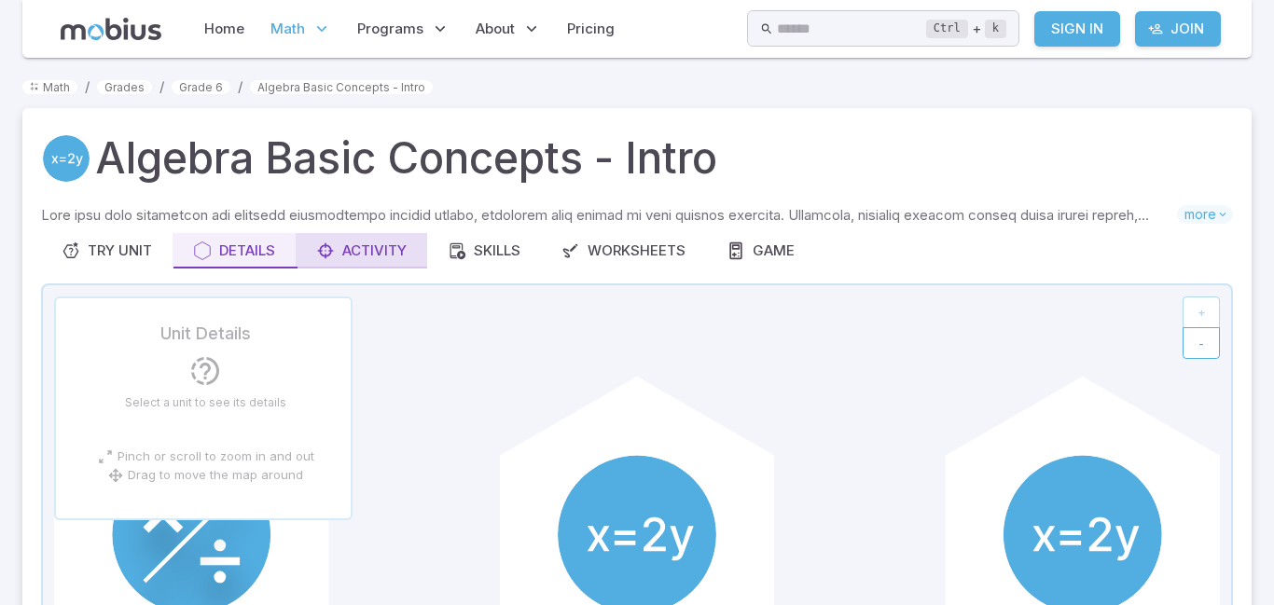
scroll to position [125, 0]
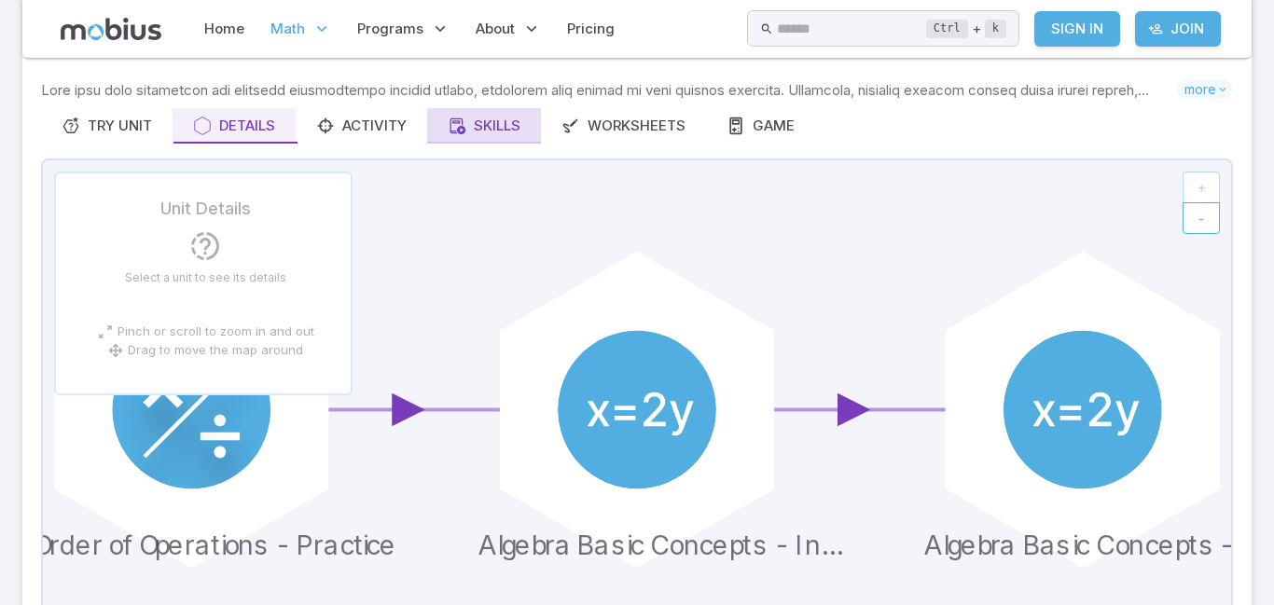
click at [470, 121] on div "Skills" at bounding box center [484, 126] width 73 height 21
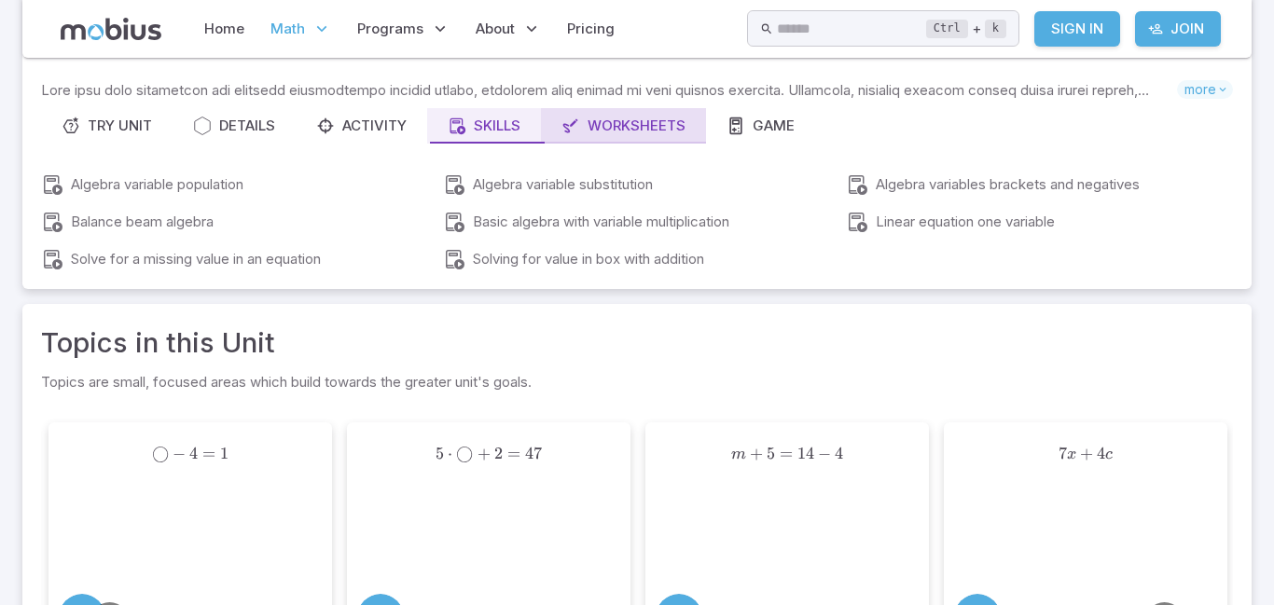
click at [584, 125] on div "Worksheets" at bounding box center [623, 126] width 124 height 21
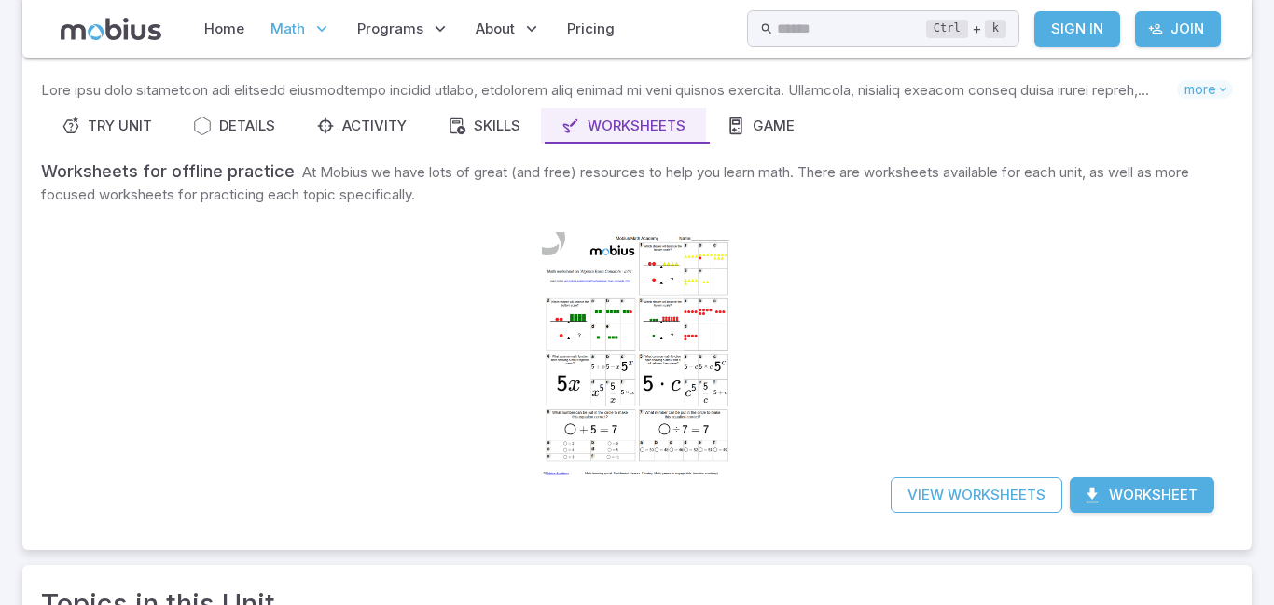
click at [178, 332] on div "Worksheets for offline practice At Mobius we have lots of great (and free) reso…" at bounding box center [637, 345] width 1192 height 373
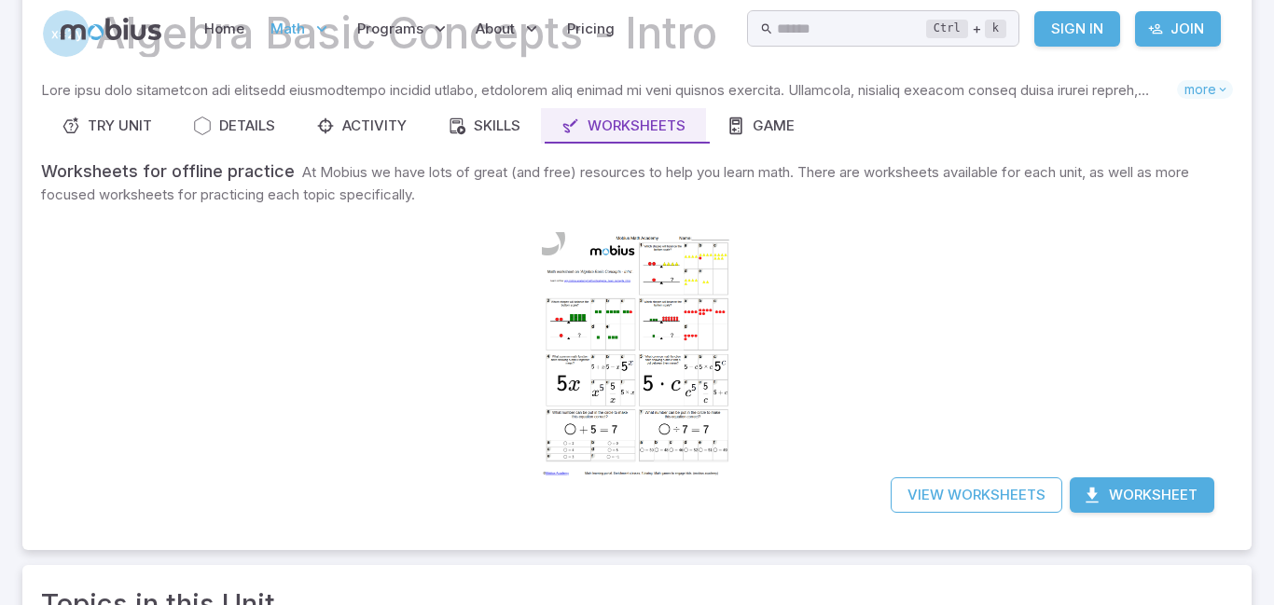
click at [755, 120] on div "Algebra Basic Concepts - Intro Skills you will learn include: Number placeholde…" at bounding box center [636, 266] width 1229 height 567
